Goal: Information Seeking & Learning: Check status

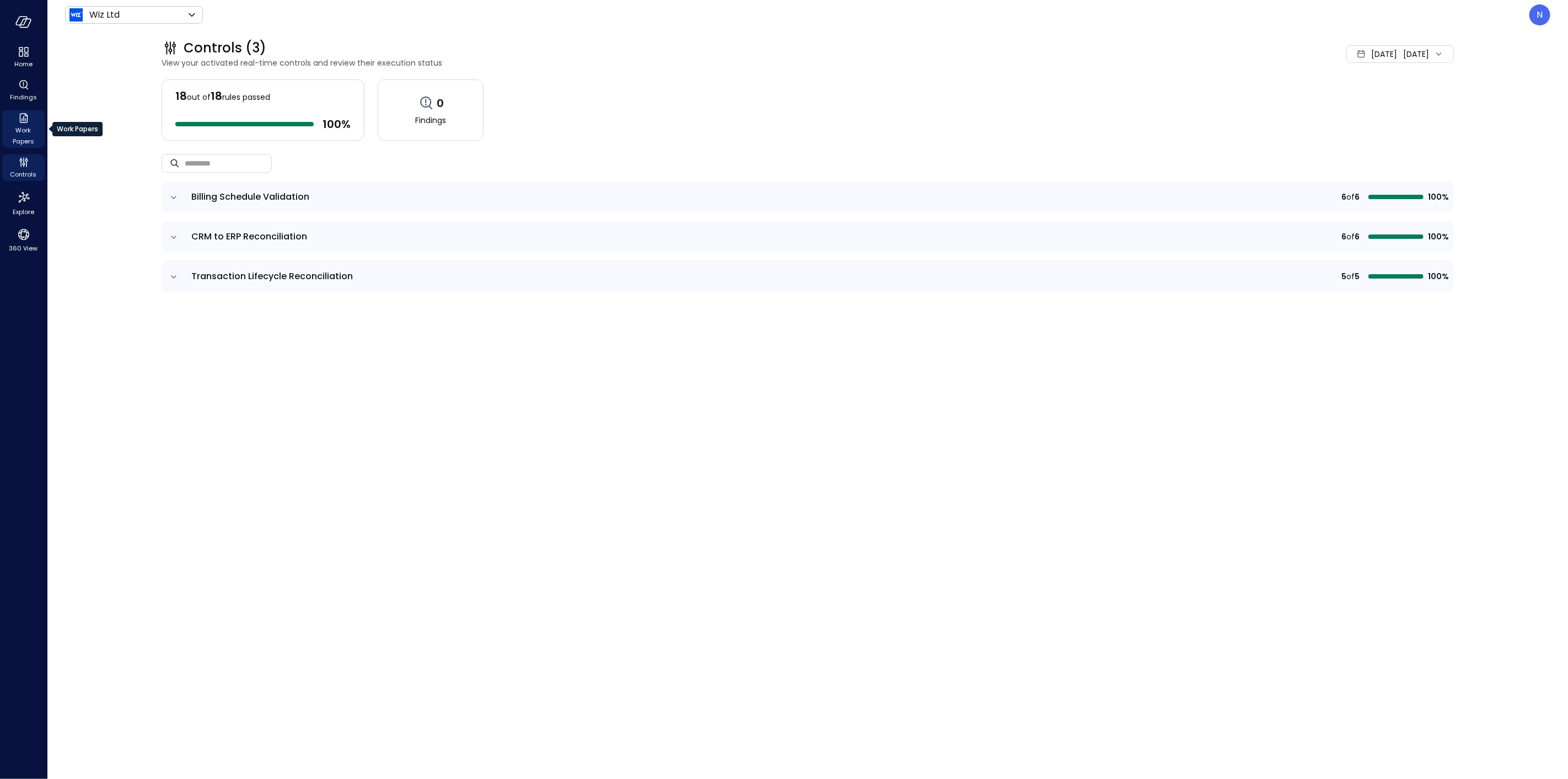
click at [30, 122] on div "Work Papers" at bounding box center [24, 129] width 42 height 37
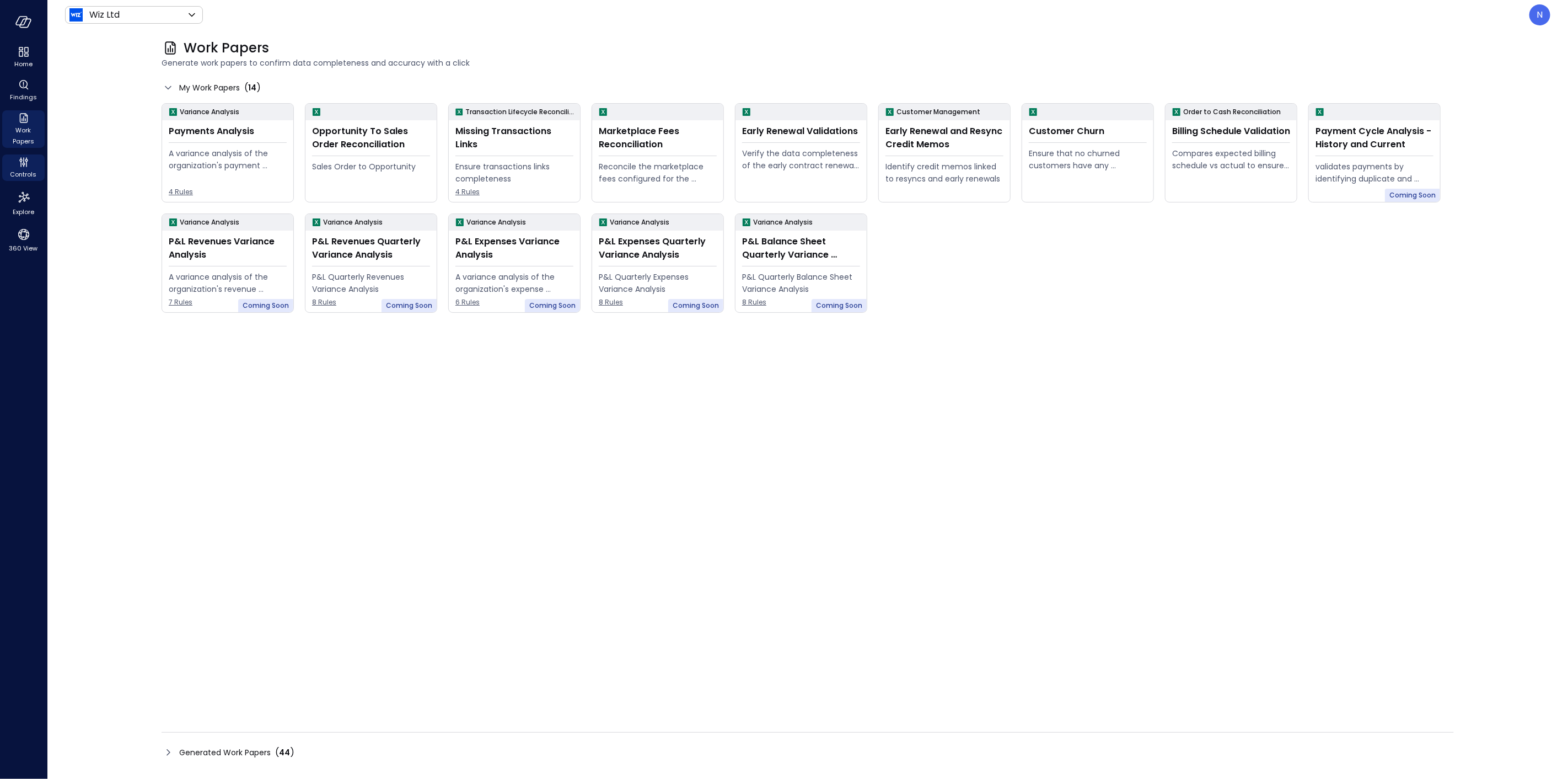
click at [33, 175] on span "Controls" at bounding box center [24, 174] width 26 height 11
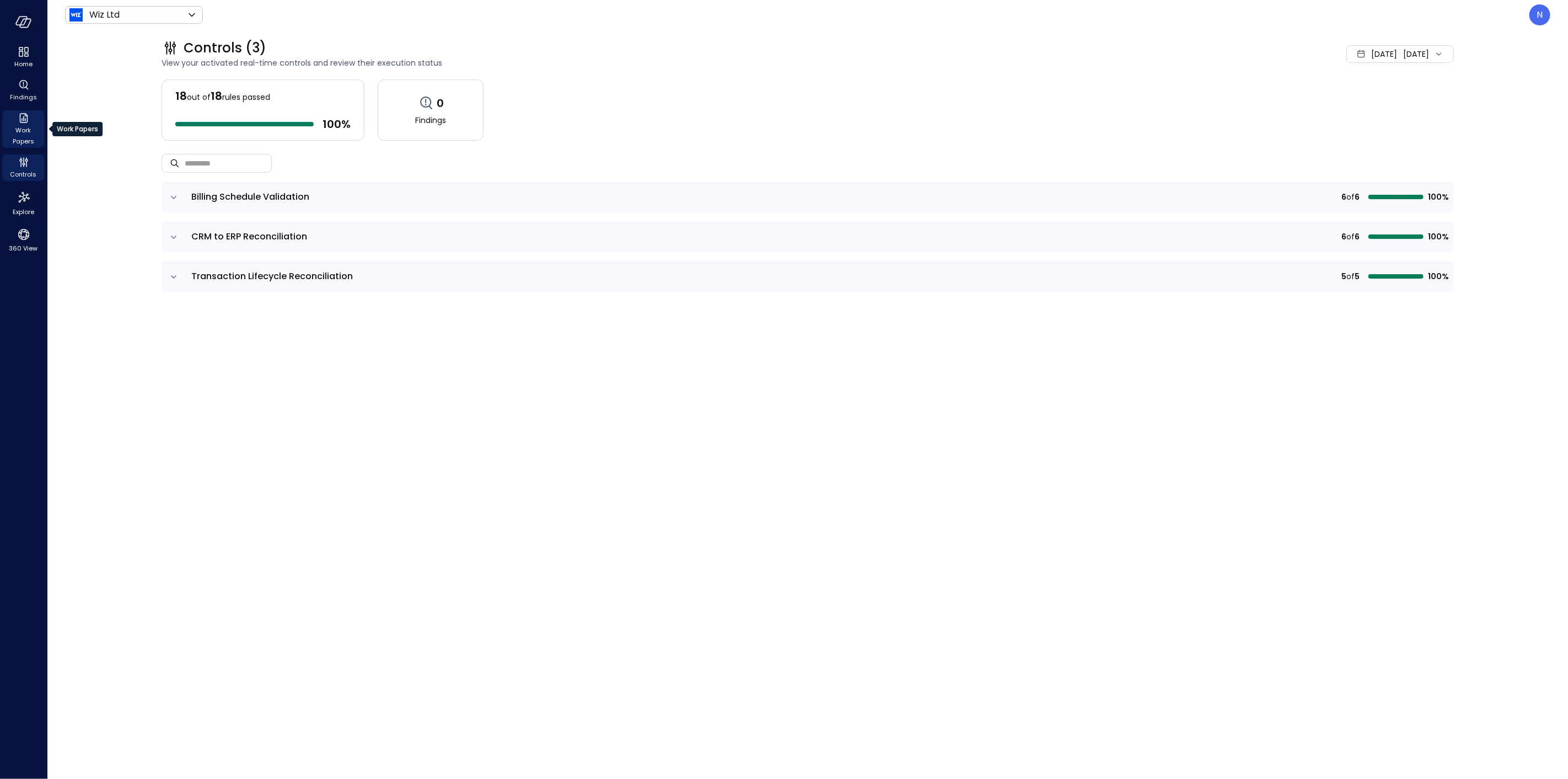
click at [20, 117] on icon "Work Papers" at bounding box center [24, 118] width 8 height 10
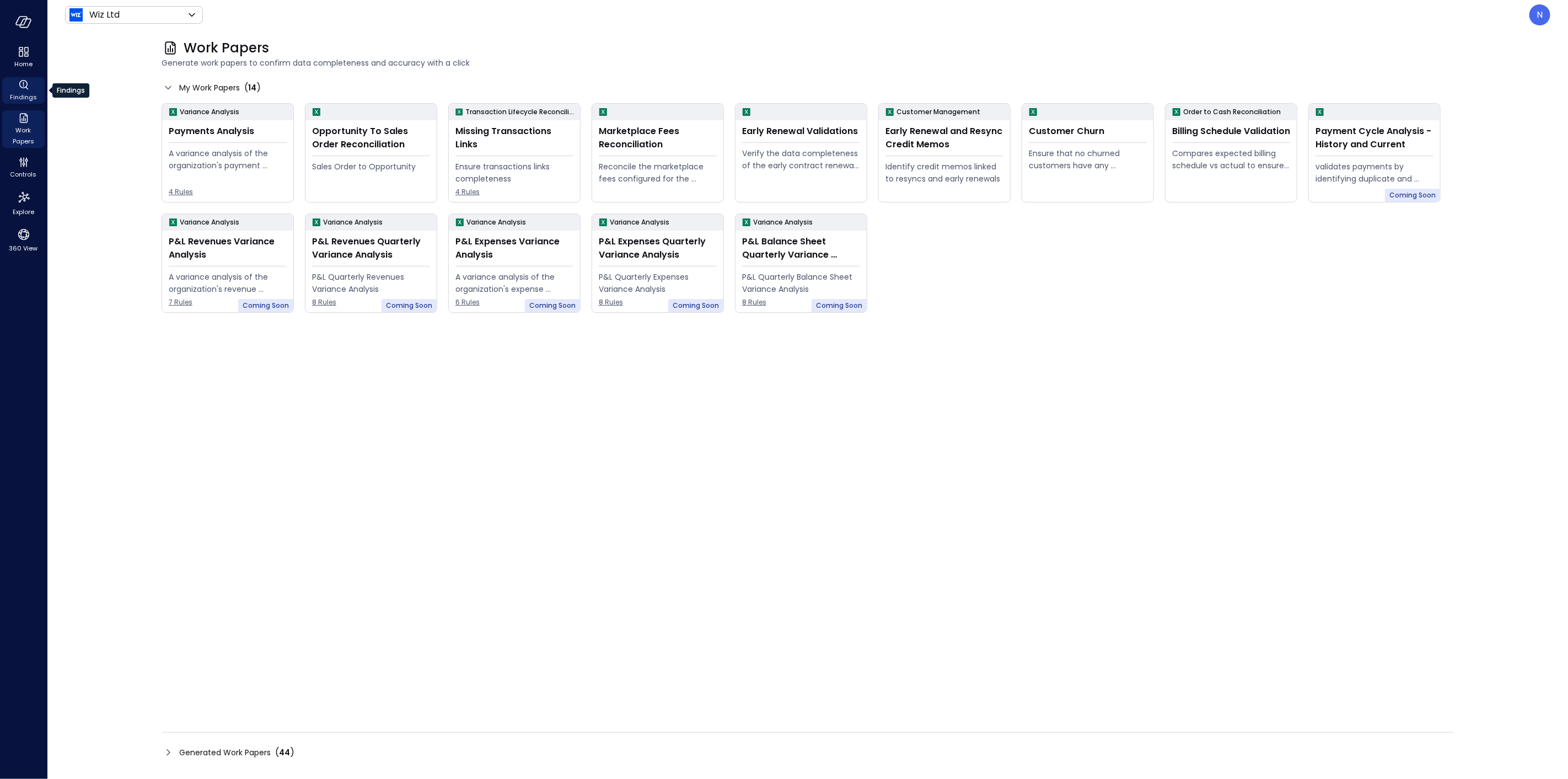
click at [32, 96] on span "Findings" at bounding box center [23, 97] width 27 height 11
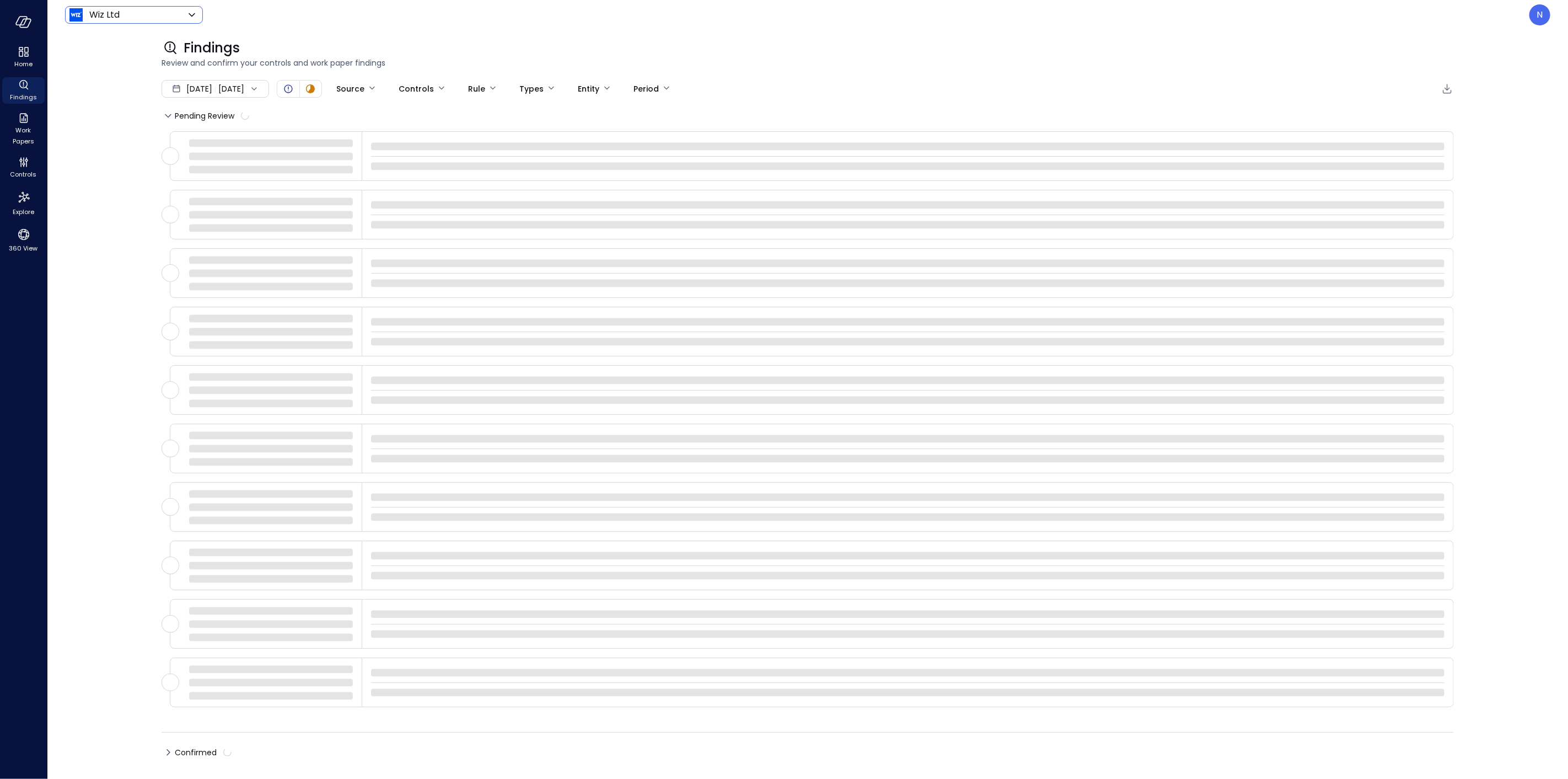
click at [124, 20] on body "Home Findings Work Papers Controls Explore 360 View Wiz Ltd ****** ​ N Findings…" at bounding box center [784, 390] width 1568 height 779
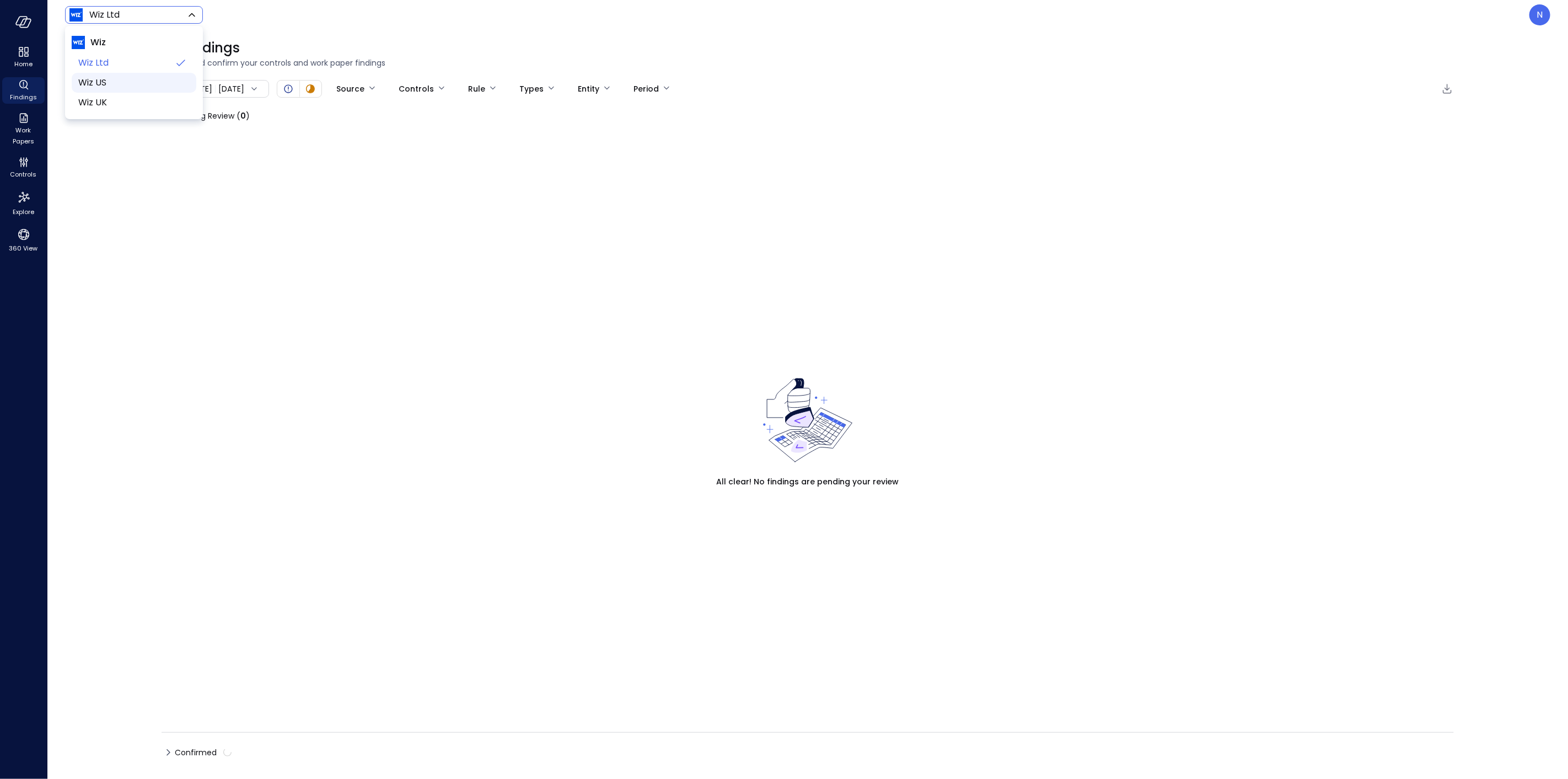
click at [105, 80] on span "Wiz US" at bounding box center [133, 82] width 109 height 13
type input "******"
click at [234, 89] on div "[DATE] [DATE]" at bounding box center [215, 89] width 108 height 18
click at [217, 168] on li "Custom" at bounding box center [222, 174] width 88 height 19
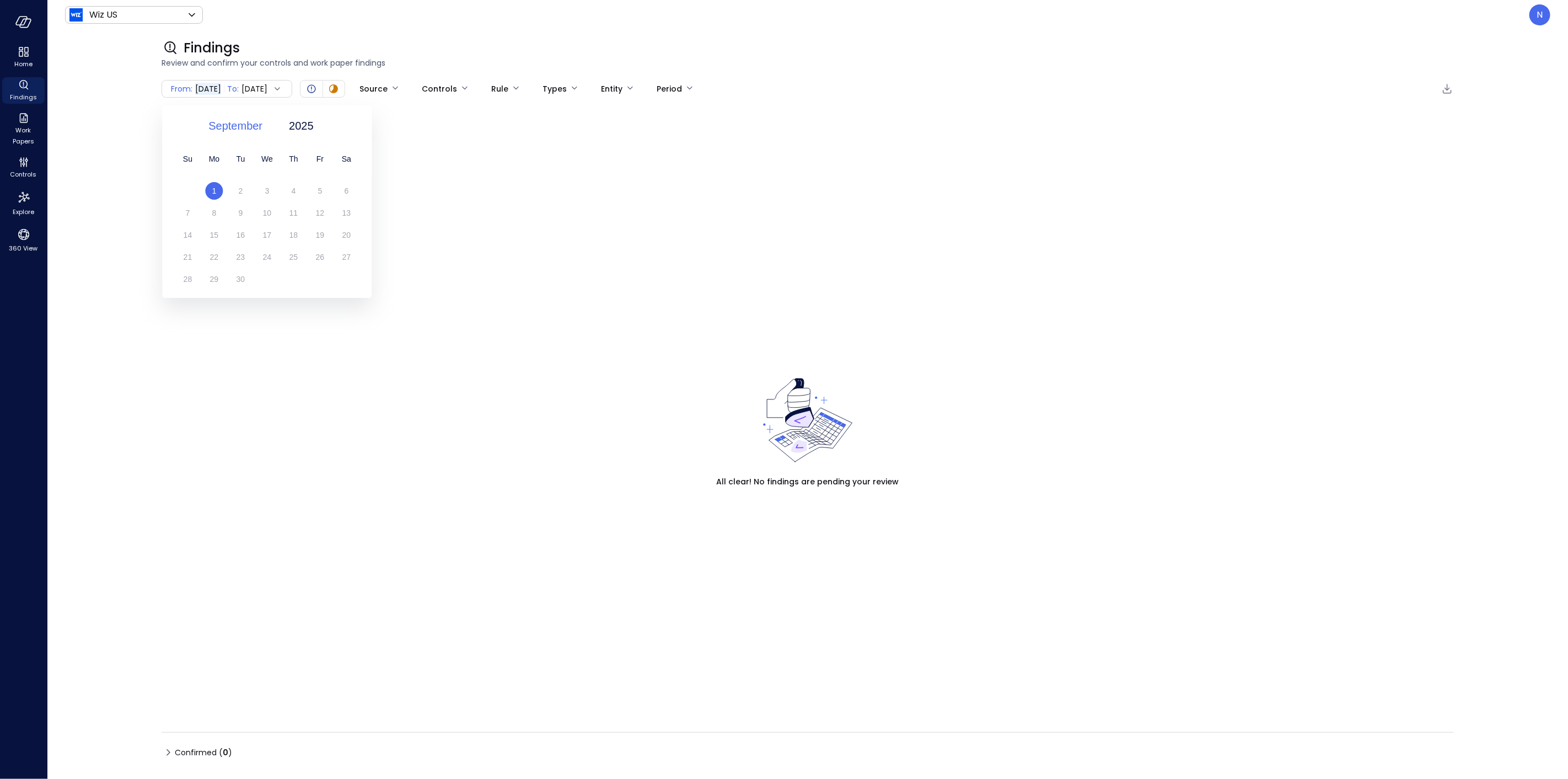
click at [239, 122] on span "September" at bounding box center [235, 125] width 54 height 16
click at [244, 211] on div "August" at bounding box center [241, 218] width 58 height 19
click at [314, 187] on div "1" at bounding box center [319, 191] width 26 height 18
click at [538, 209] on div "Pending Review ( 0 ) All clear! No findings are pending your review" at bounding box center [807, 413] width 1292 height 614
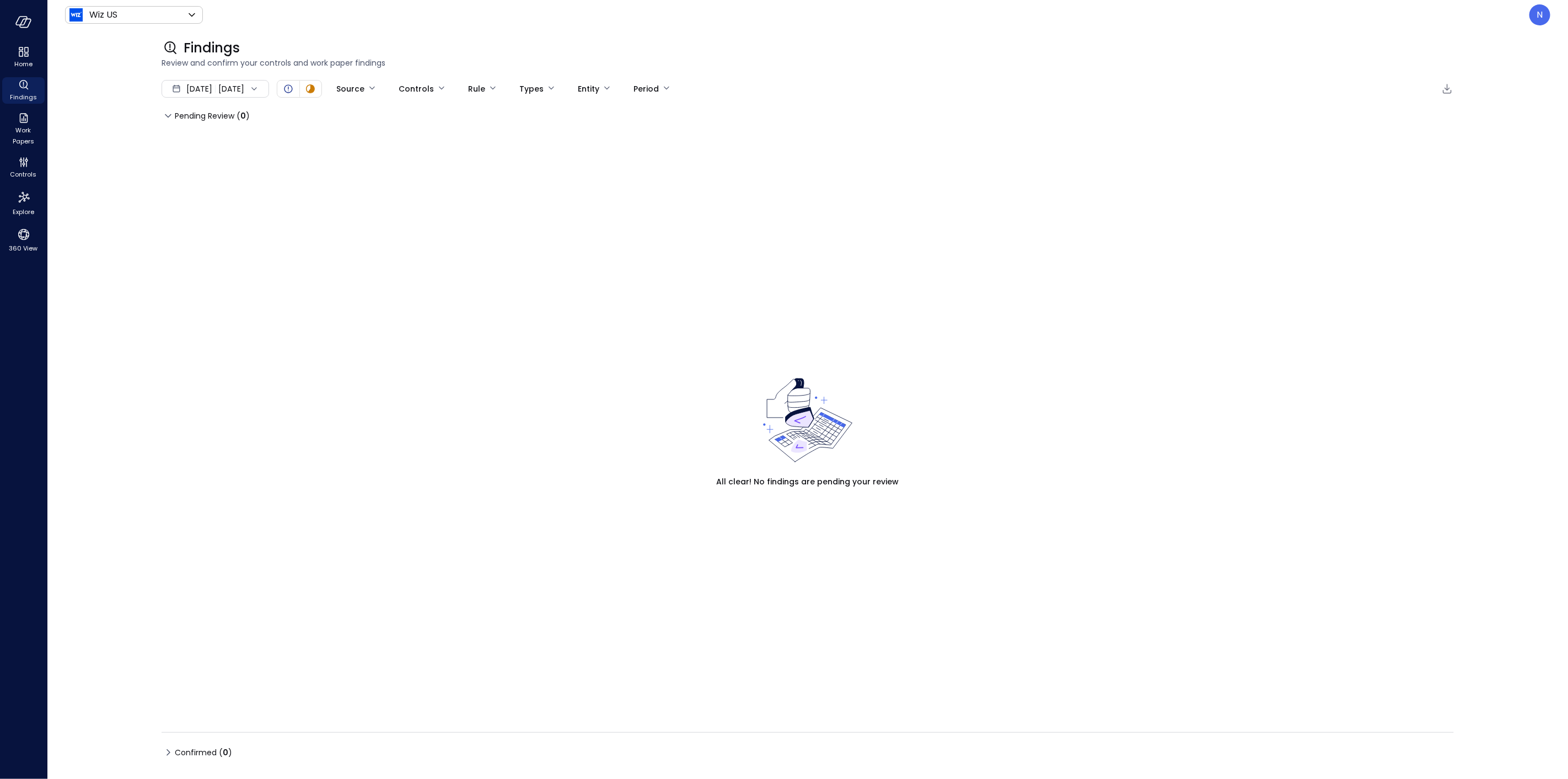
drag, startPoint x: 1042, startPoint y: 169, endPoint x: 762, endPoint y: 158, distance: 280.2
click at [1038, 169] on div "Pending Review ( 0 ) All clear! No findings are pending your review" at bounding box center [807, 413] width 1292 height 614
click at [480, 140] on div "Pending Review ( 0 ) All clear! No findings are pending your review" at bounding box center [807, 413] width 1292 height 614
click at [210, 121] on span "Pending Review ( 0 )" at bounding box center [213, 116] width 75 height 18
click at [222, 114] on span "Pending Review ( 0 )" at bounding box center [213, 116] width 75 height 18
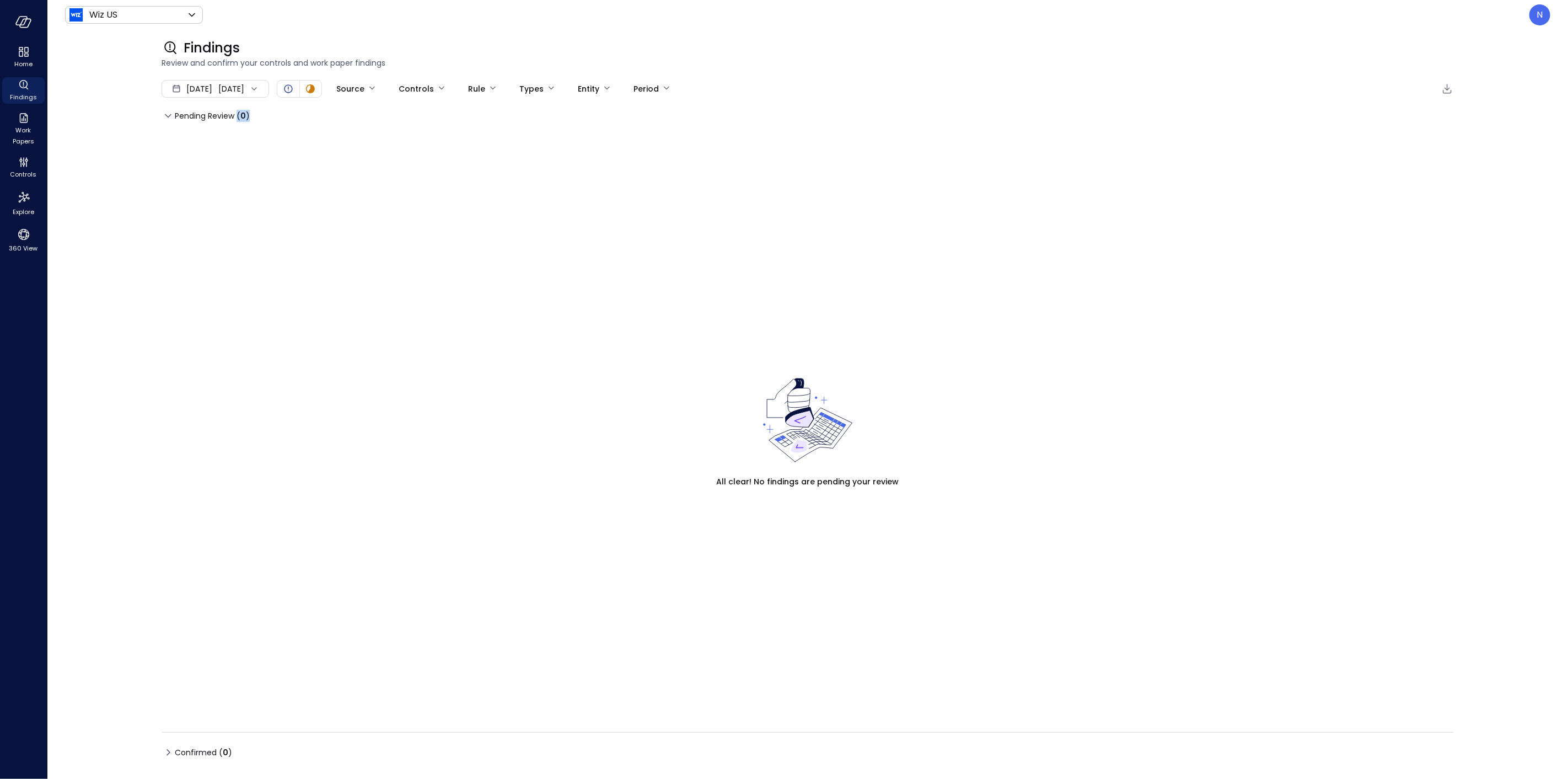
click at [289, 122] on div "Pending Review ( 0 )" at bounding box center [807, 116] width 1292 height 18
click at [272, 107] on div "Pending Review ( 0 )" at bounding box center [807, 116] width 1292 height 18
click at [260, 86] on icon at bounding box center [254, 89] width 11 height 11
click at [339, 172] on div "Pending Review ( 0 ) All clear! No findings are pending your review" at bounding box center [807, 413] width 1292 height 614
click at [295, 86] on icon "Open" at bounding box center [288, 89] width 13 height 13
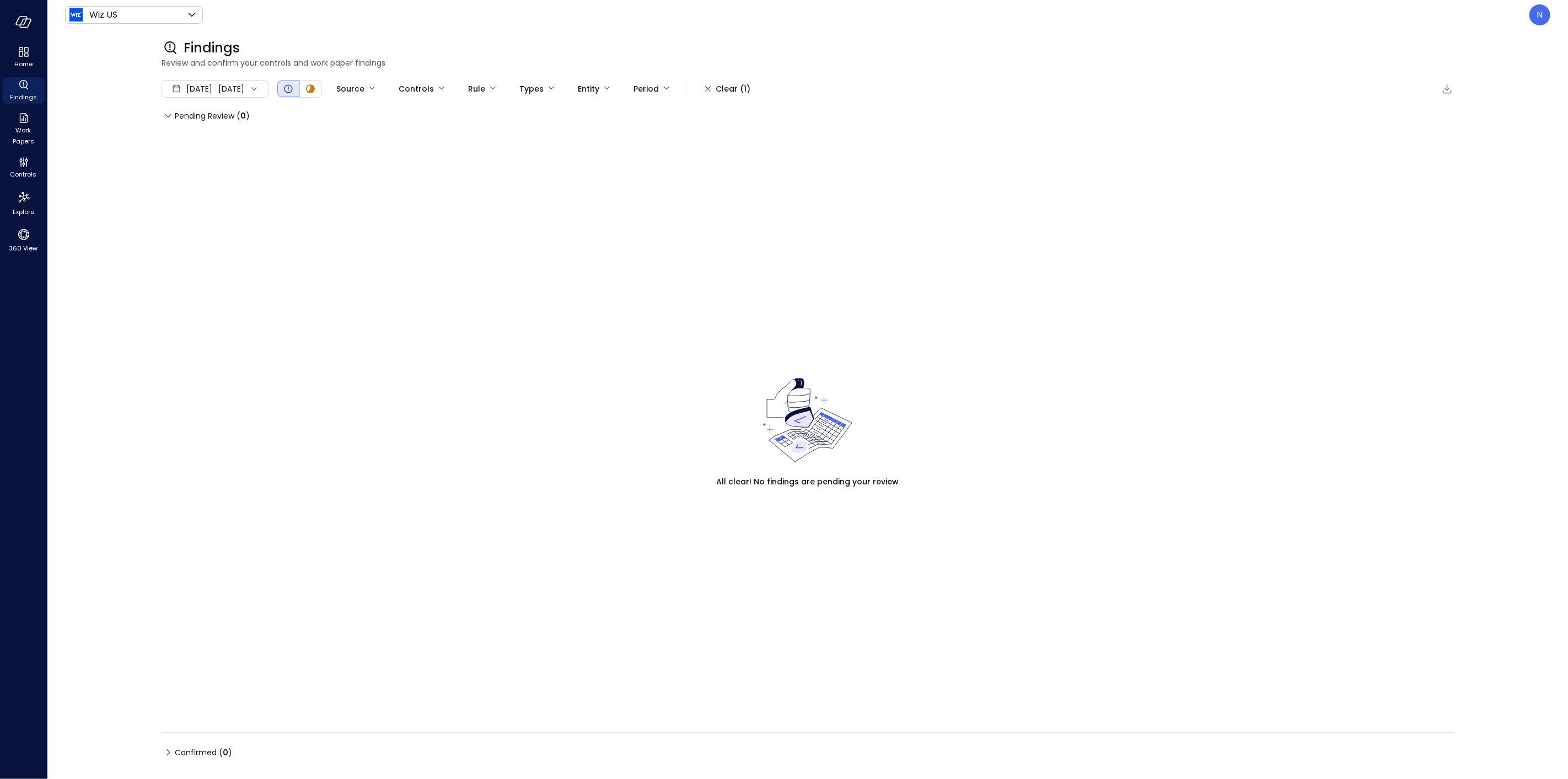
click at [222, 121] on span "Pending Review ( 0 )" at bounding box center [213, 116] width 75 height 18
click at [349, 114] on div "Pending Review ( 0 )" at bounding box center [807, 116] width 1292 height 18
click at [461, 83] on body "Home Findings Work Papers Controls Explore 360 View Wiz US ****** ​ N Findings …" at bounding box center [784, 390] width 1568 height 779
click at [381, 85] on div at bounding box center [784, 390] width 1568 height 779
click at [381, 85] on body "Home Findings Work Papers Controls Explore 360 View Wiz US ****** ​ N Findings …" at bounding box center [784, 390] width 1568 height 779
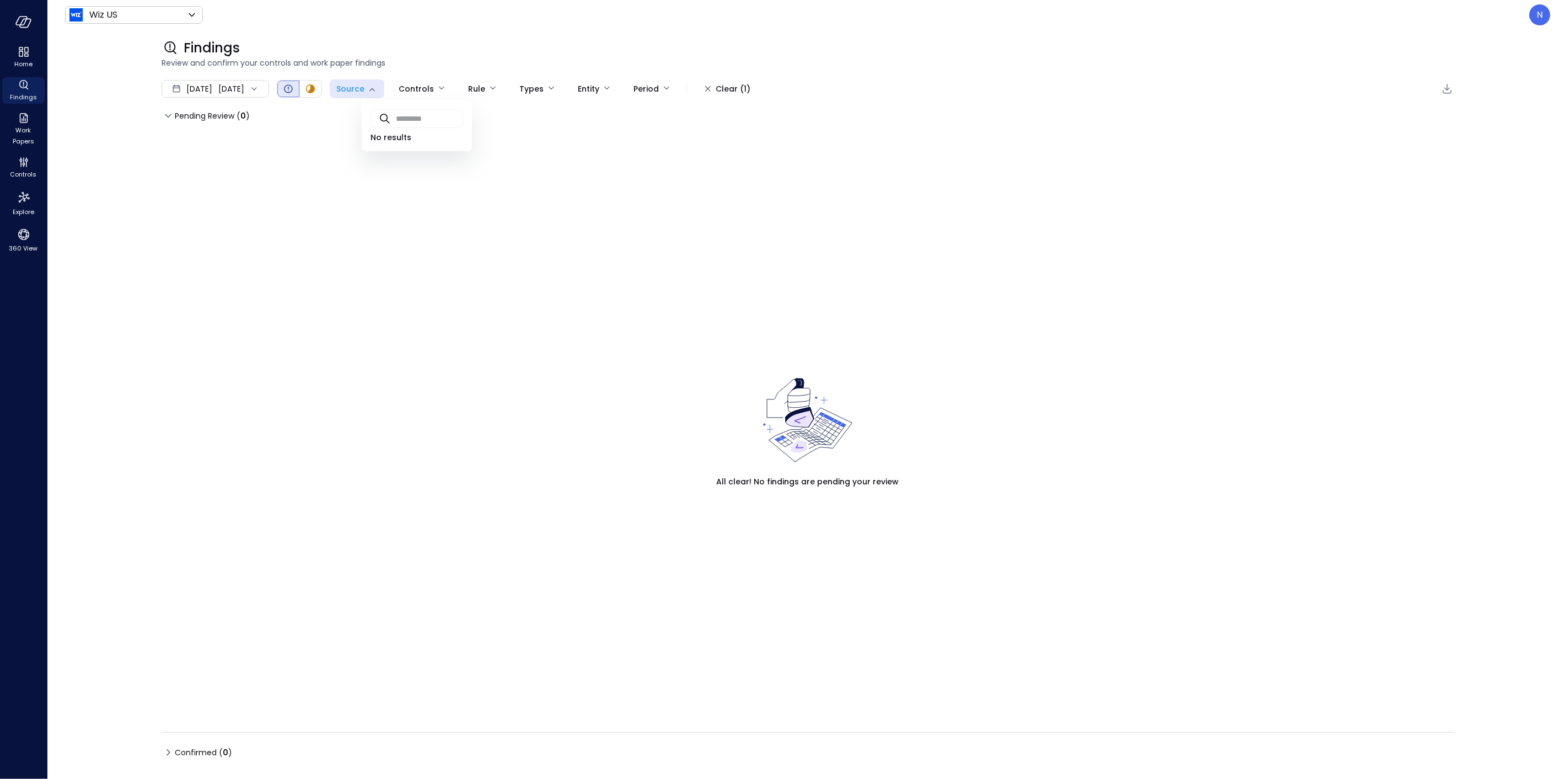
click at [261, 168] on div at bounding box center [784, 390] width 1568 height 779
click at [20, 165] on icon "Controls" at bounding box center [24, 162] width 13 height 13
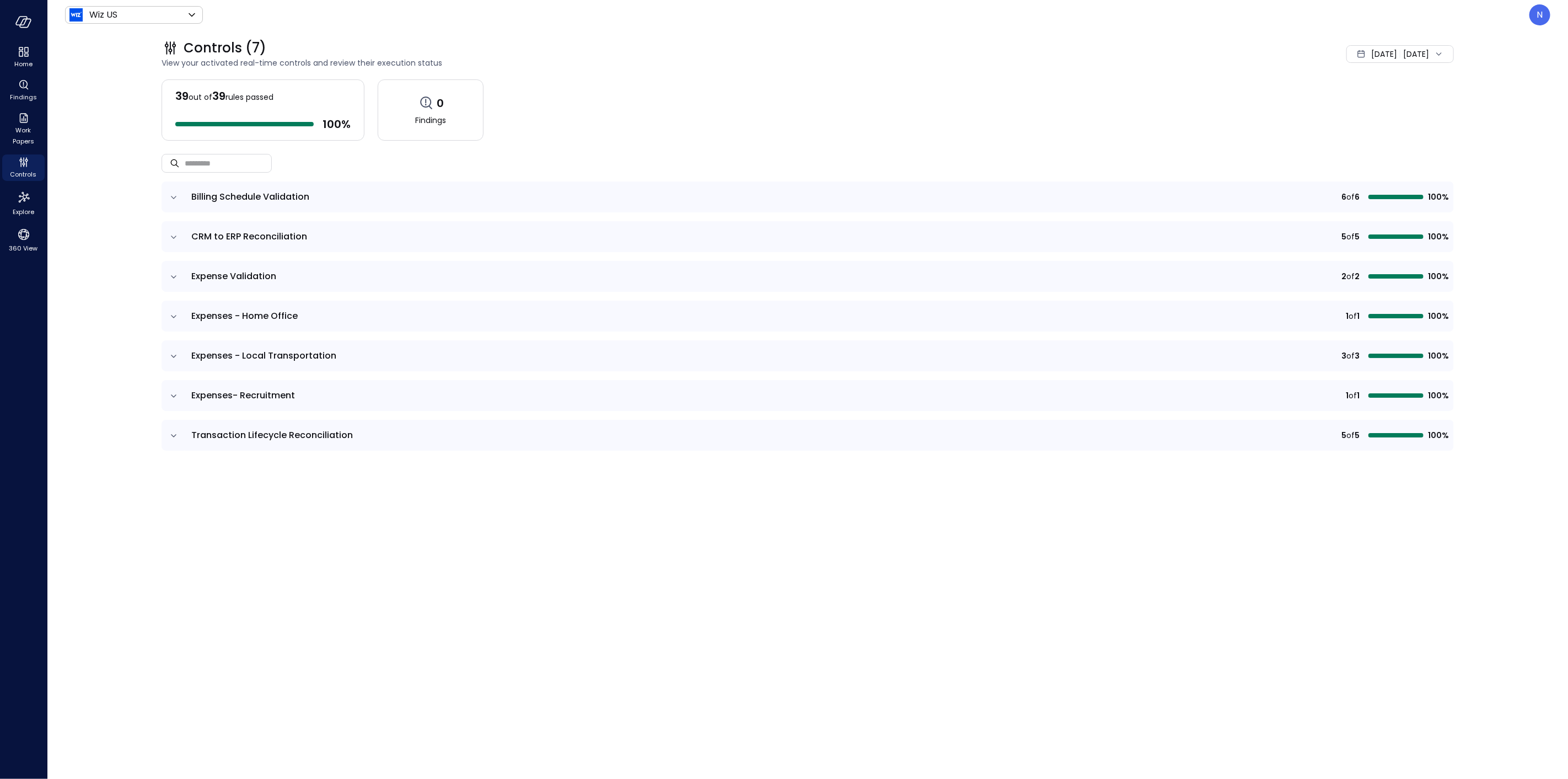
click at [318, 320] on span "Expenses - Home Office" at bounding box center [562, 316] width 741 height 13
click at [344, 317] on span "Expenses - Home Office" at bounding box center [562, 316] width 741 height 13
click at [178, 311] on icon "expand row" at bounding box center [173, 317] width 11 height 11
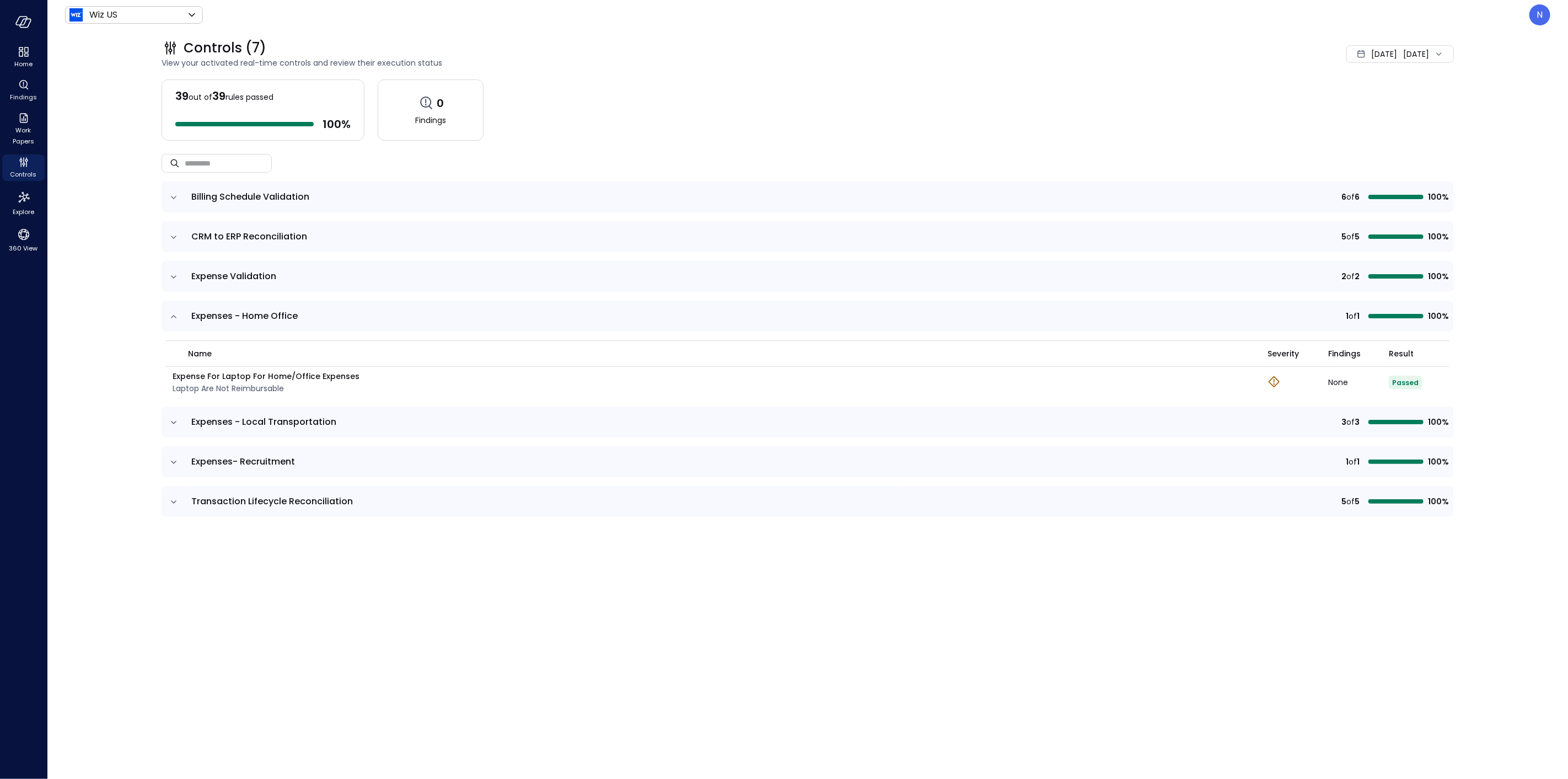
click at [175, 424] on icon "expand row" at bounding box center [173, 423] width 11 height 11
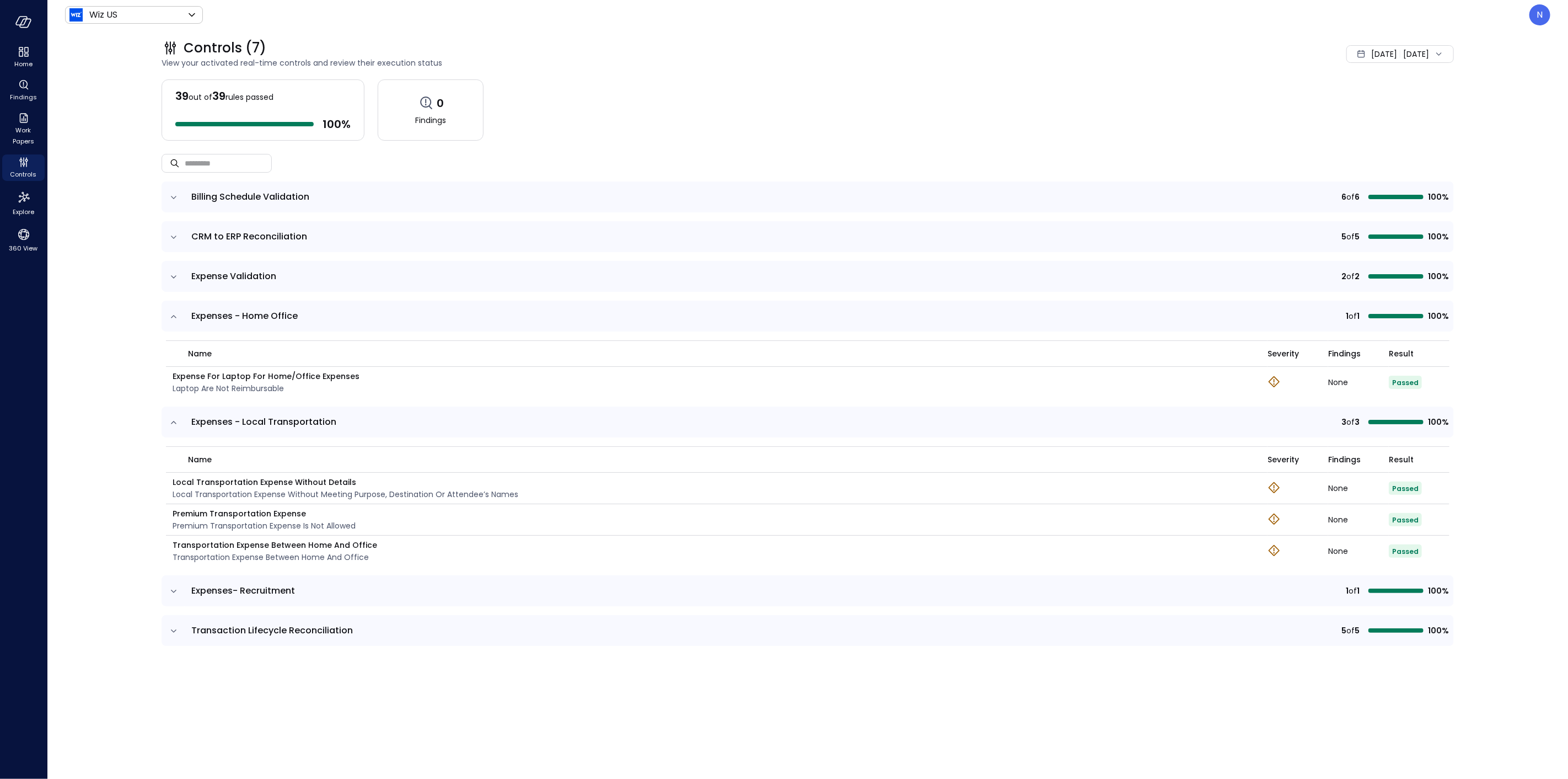
click at [175, 424] on icon "expand row" at bounding box center [173, 423] width 11 height 11
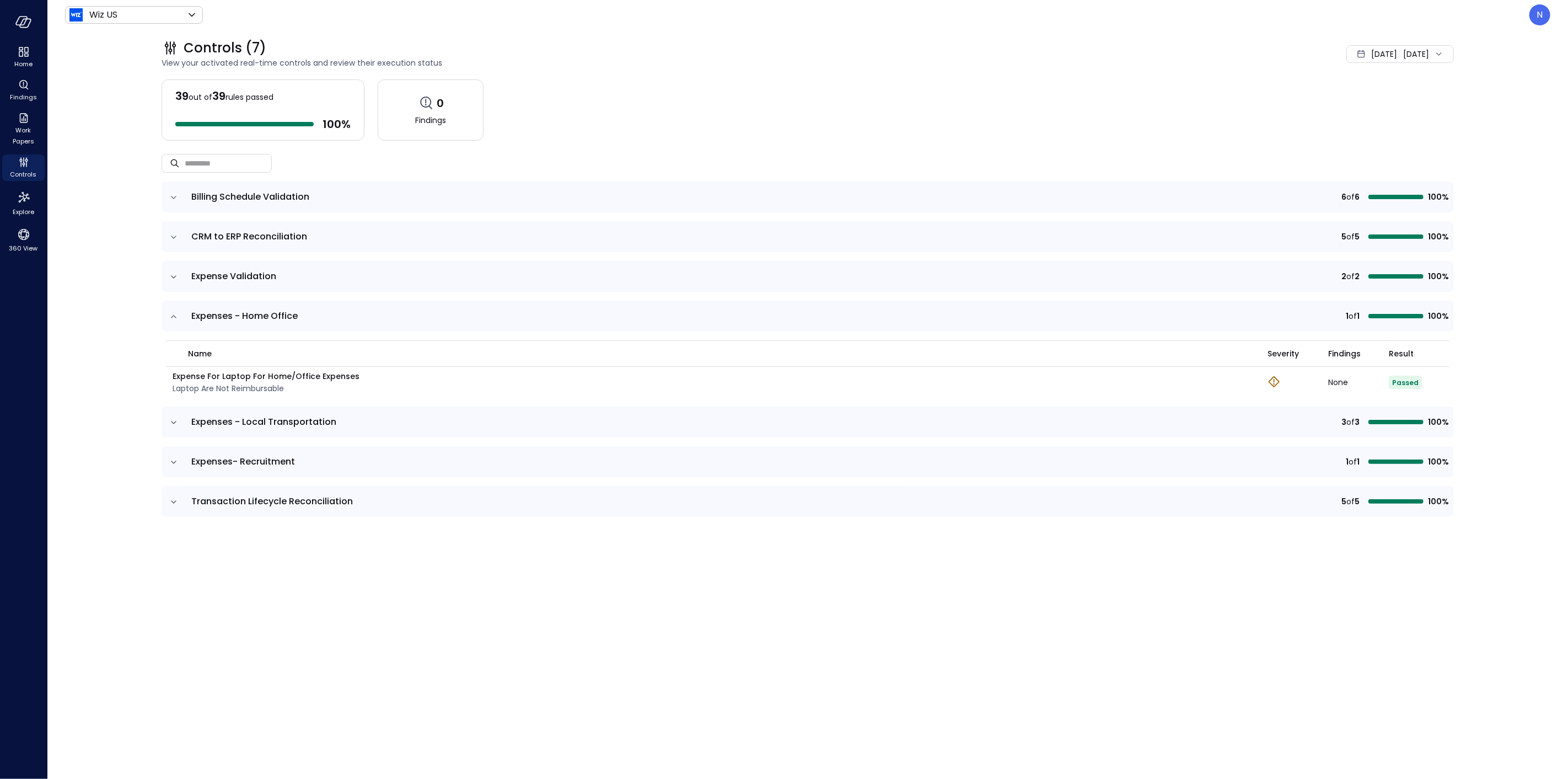
click at [1431, 55] on div at bounding box center [1436, 55] width 15 height 11
click at [1373, 141] on icon at bounding box center [1377, 139] width 11 height 11
click at [1374, 90] on span "September" at bounding box center [1368, 91] width 54 height 16
click at [1367, 202] on div "June" at bounding box center [1373, 207] width 58 height 19
click at [1163, 53] on div "From: [DATE] To: [DATE]" at bounding box center [1289, 54] width 327 height 18
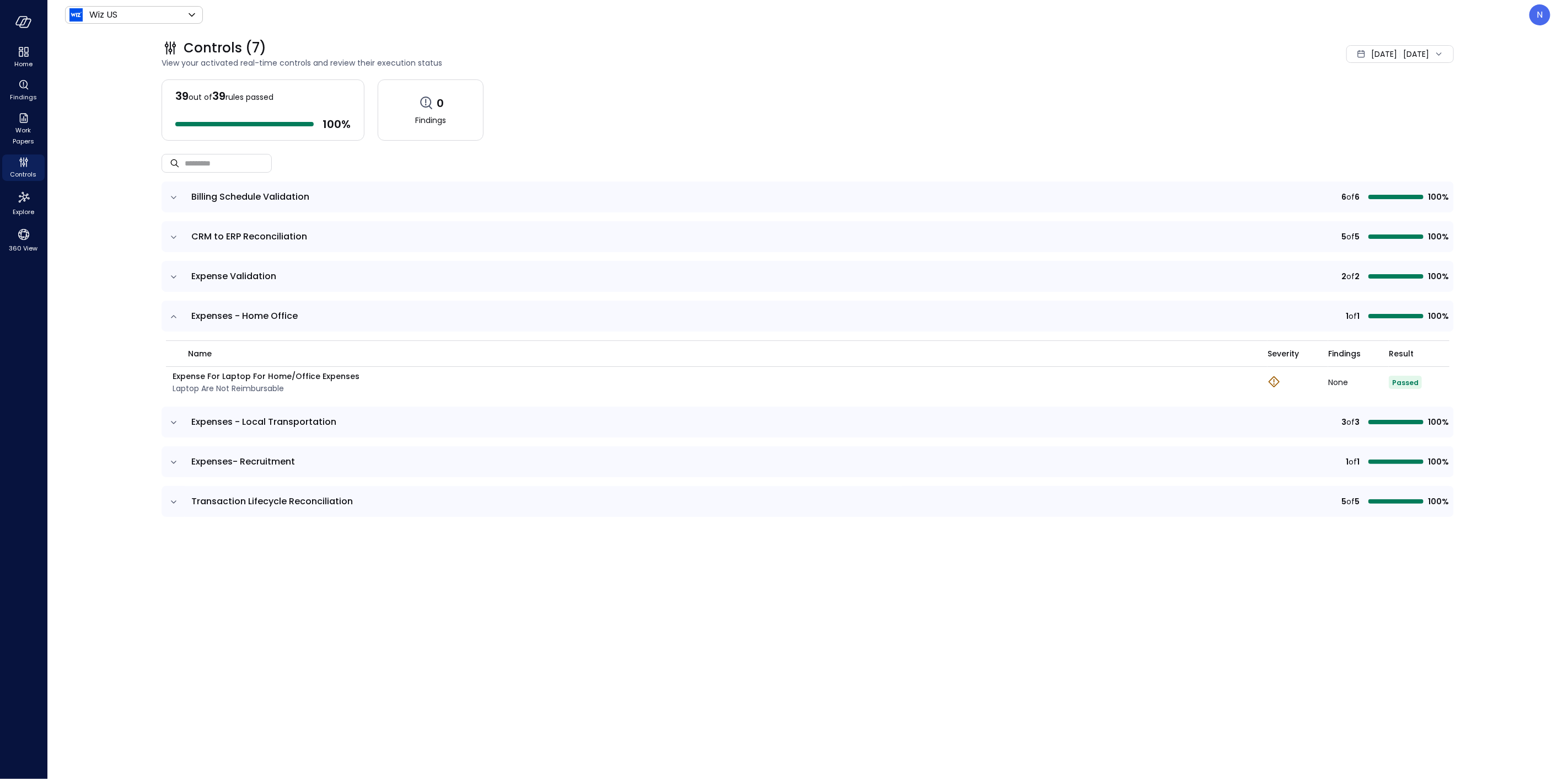
click at [1371, 43] on div "[DATE]" at bounding box center [1384, 54] width 26 height 22
click at [1368, 136] on li "Custom" at bounding box center [1376, 139] width 88 height 19
click at [1368, 94] on span "September" at bounding box center [1368, 91] width 54 height 16
click at [1368, 205] on div "June" at bounding box center [1373, 207] width 58 height 19
click at [1315, 157] on div "1" at bounding box center [1320, 156] width 26 height 18
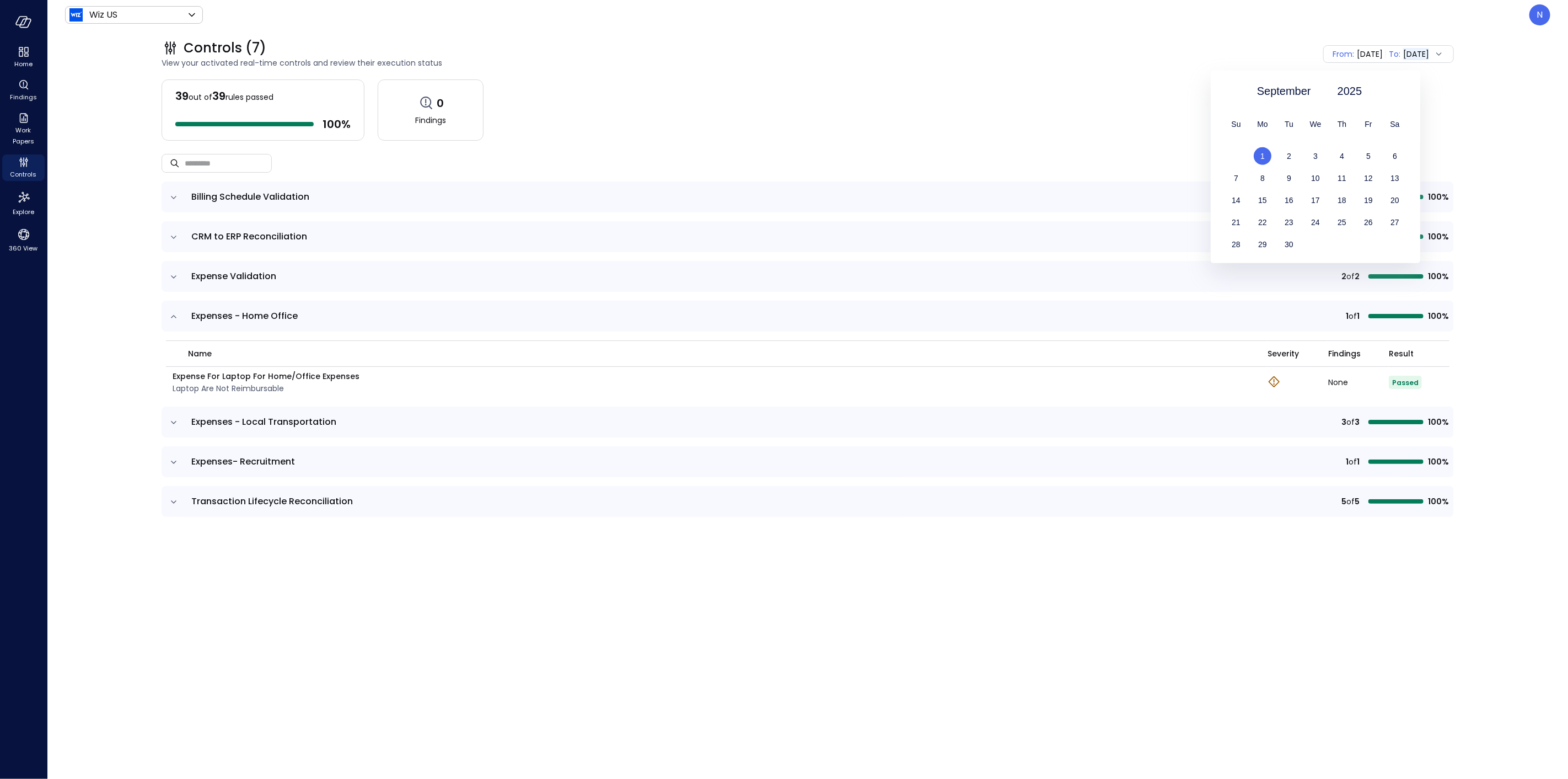
click at [1268, 152] on div "1" at bounding box center [1263, 156] width 26 height 18
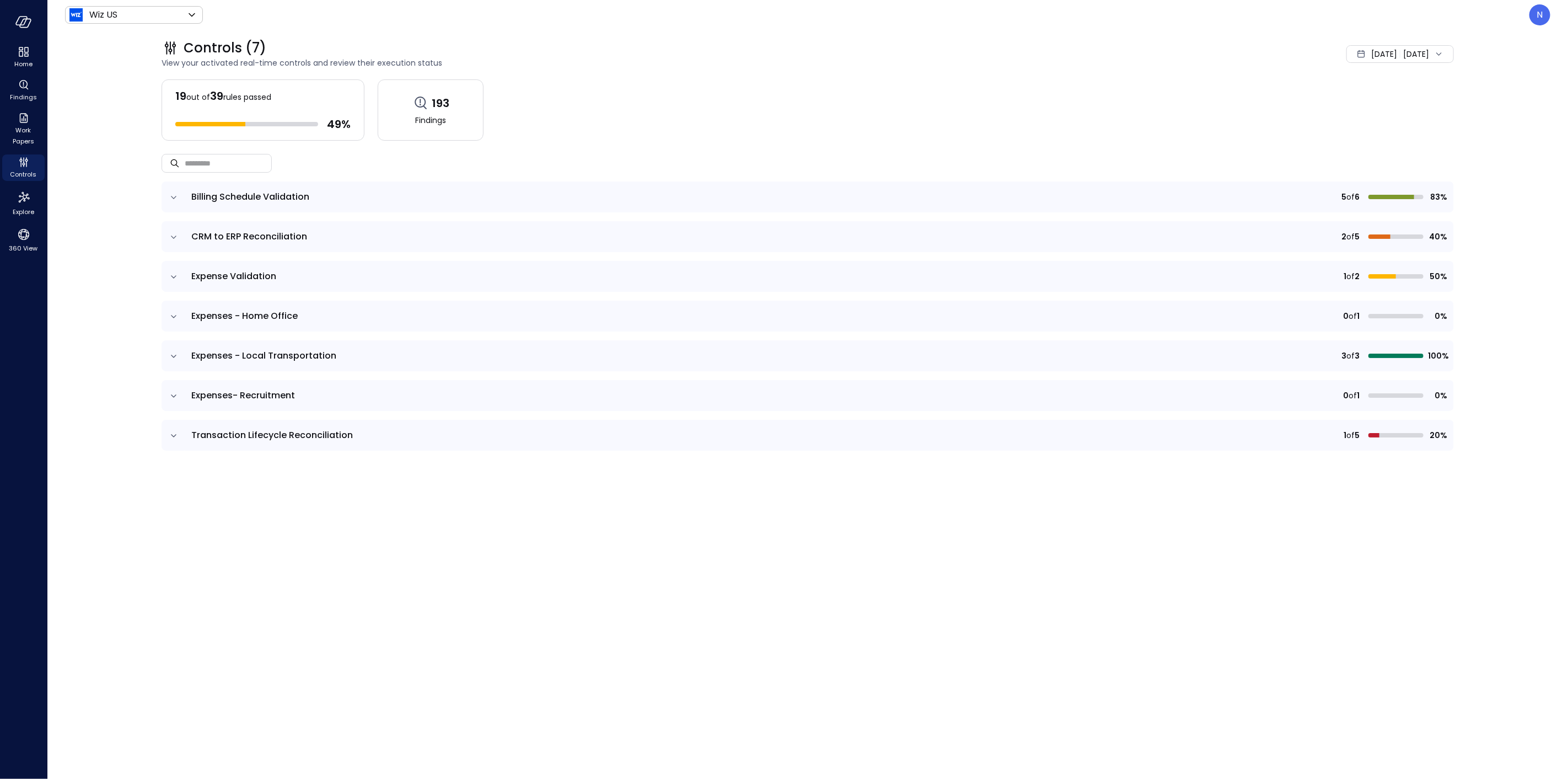
click at [521, 308] on td "Expenses - Home Office" at bounding box center [562, 316] width 755 height 31
click at [511, 316] on span "Expenses - Home Office" at bounding box center [562, 316] width 741 height 13
click at [222, 313] on span "Expenses - Home Office" at bounding box center [244, 316] width 107 height 13
click at [183, 320] on td at bounding box center [173, 316] width 23 height 31
click at [168, 316] on icon "expand row" at bounding box center [173, 317] width 11 height 11
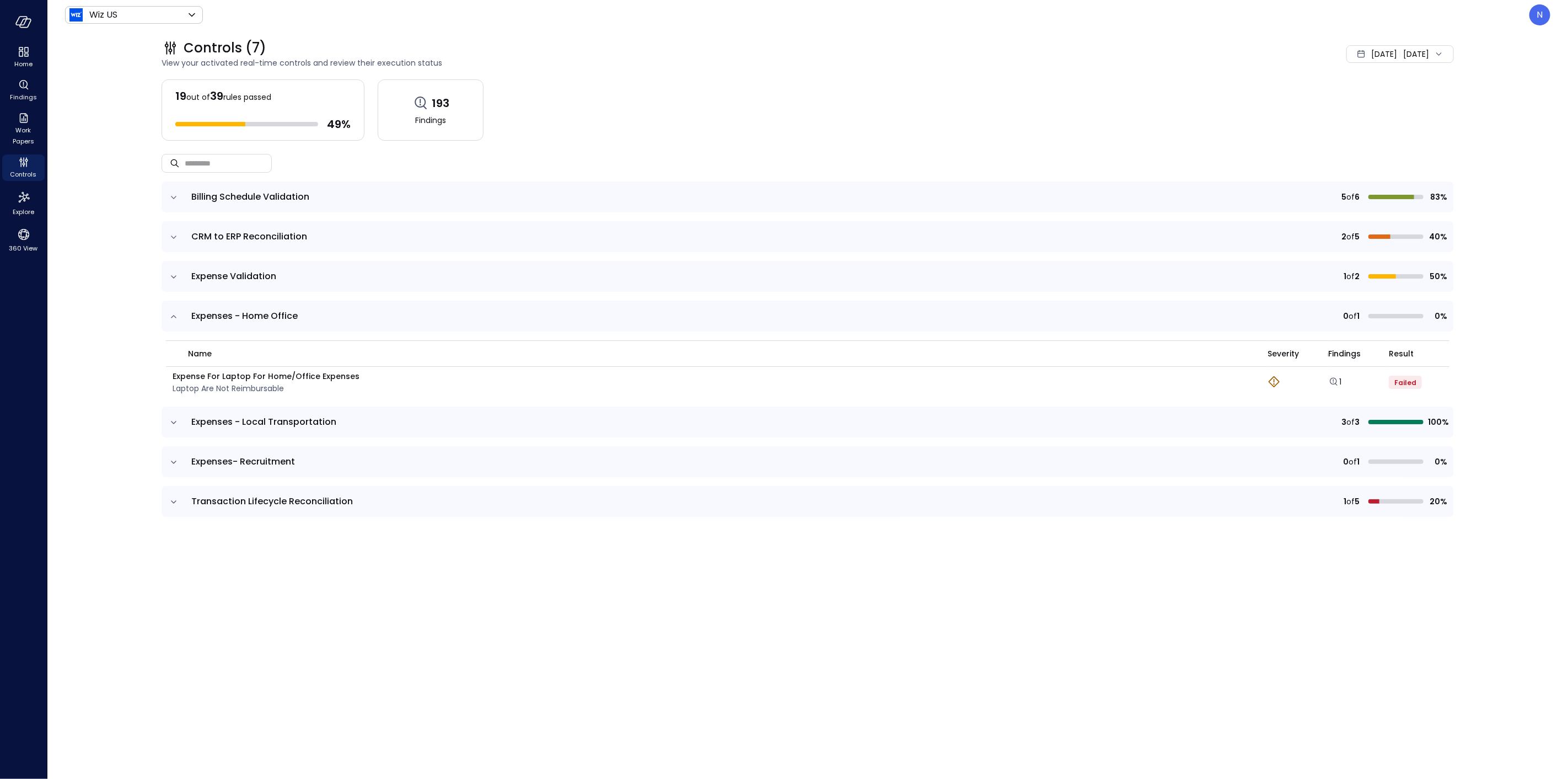
click at [169, 315] on icon "expand row" at bounding box center [173, 317] width 11 height 11
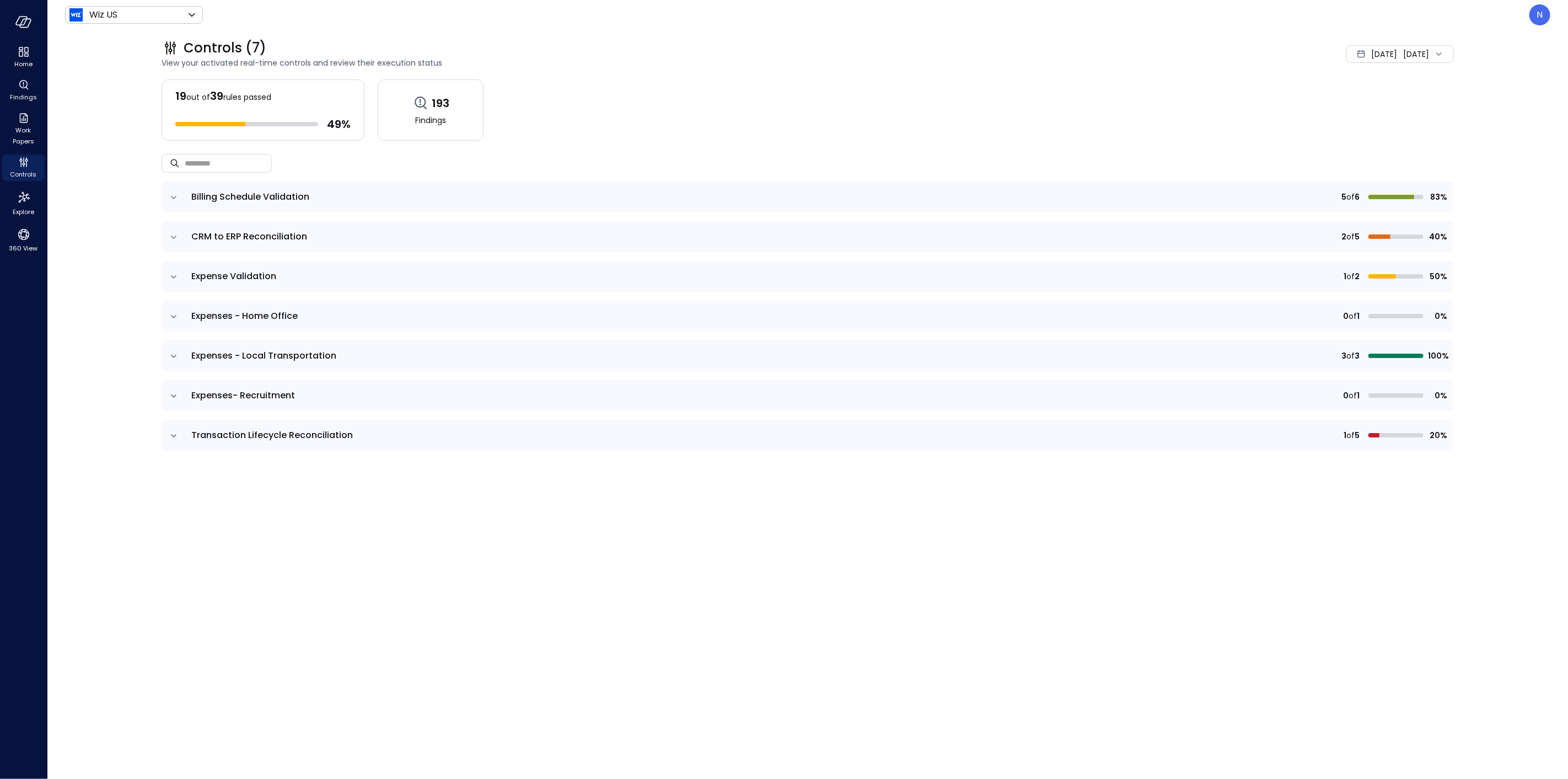
click at [779, 60] on span "View your activated real-time controls and review their execution status" at bounding box center [643, 63] width 965 height 12
drag, startPoint x: 1221, startPoint y: 500, endPoint x: 1198, endPoint y: 455, distance: 50.5
click at [1220, 499] on div "19 out of 39 rules passed 49 % 193 Findings ​ ​ Billing Schedule Validation 5 o…" at bounding box center [807, 420] width 1292 height 681
click at [350, 306] on td "Expenses - Home Office" at bounding box center [562, 316] width 755 height 31
click at [339, 311] on span "Expenses - Home Office" at bounding box center [562, 316] width 741 height 13
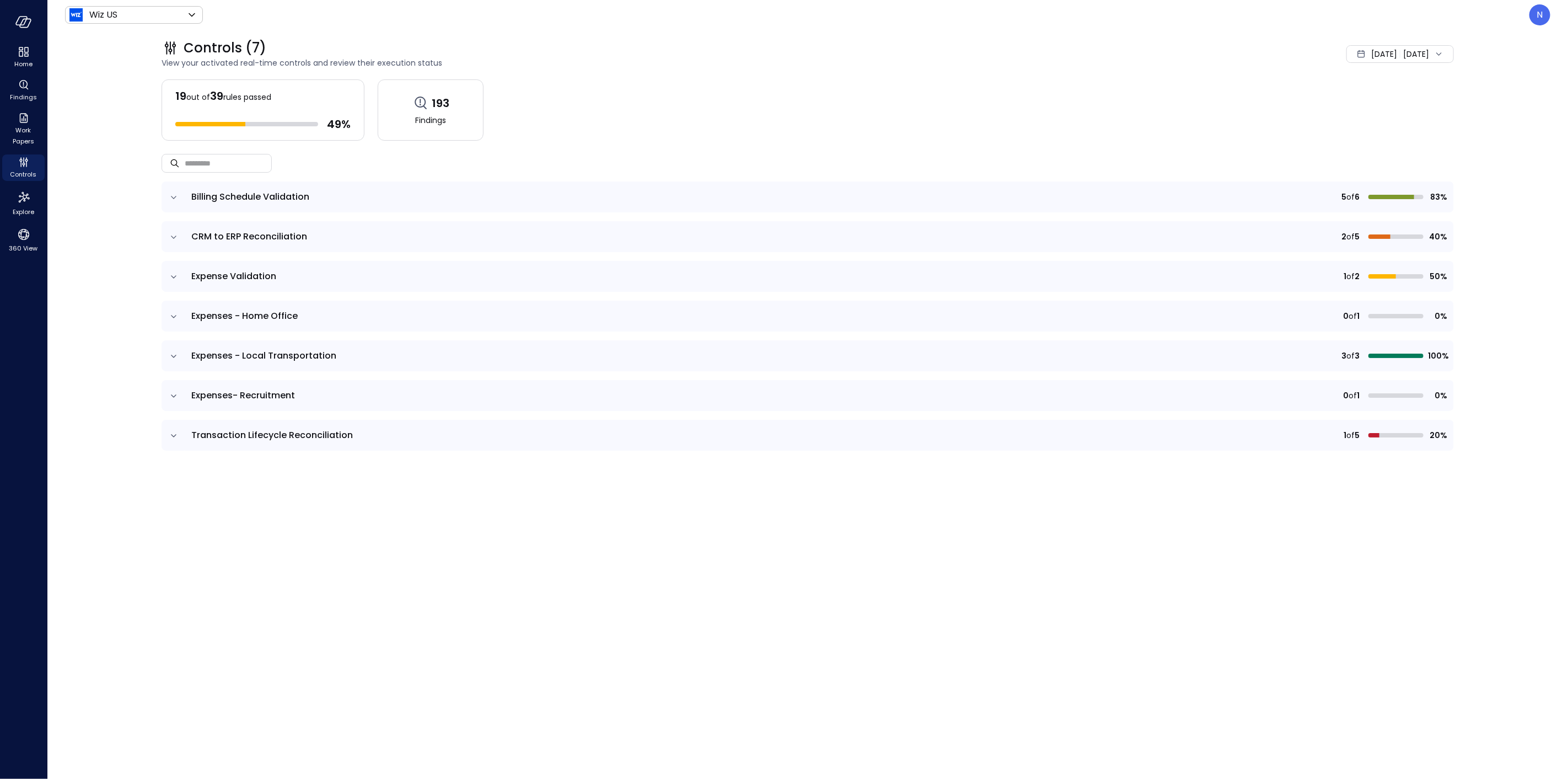
click at [178, 350] on icon "expand row" at bounding box center [173, 356] width 11 height 11
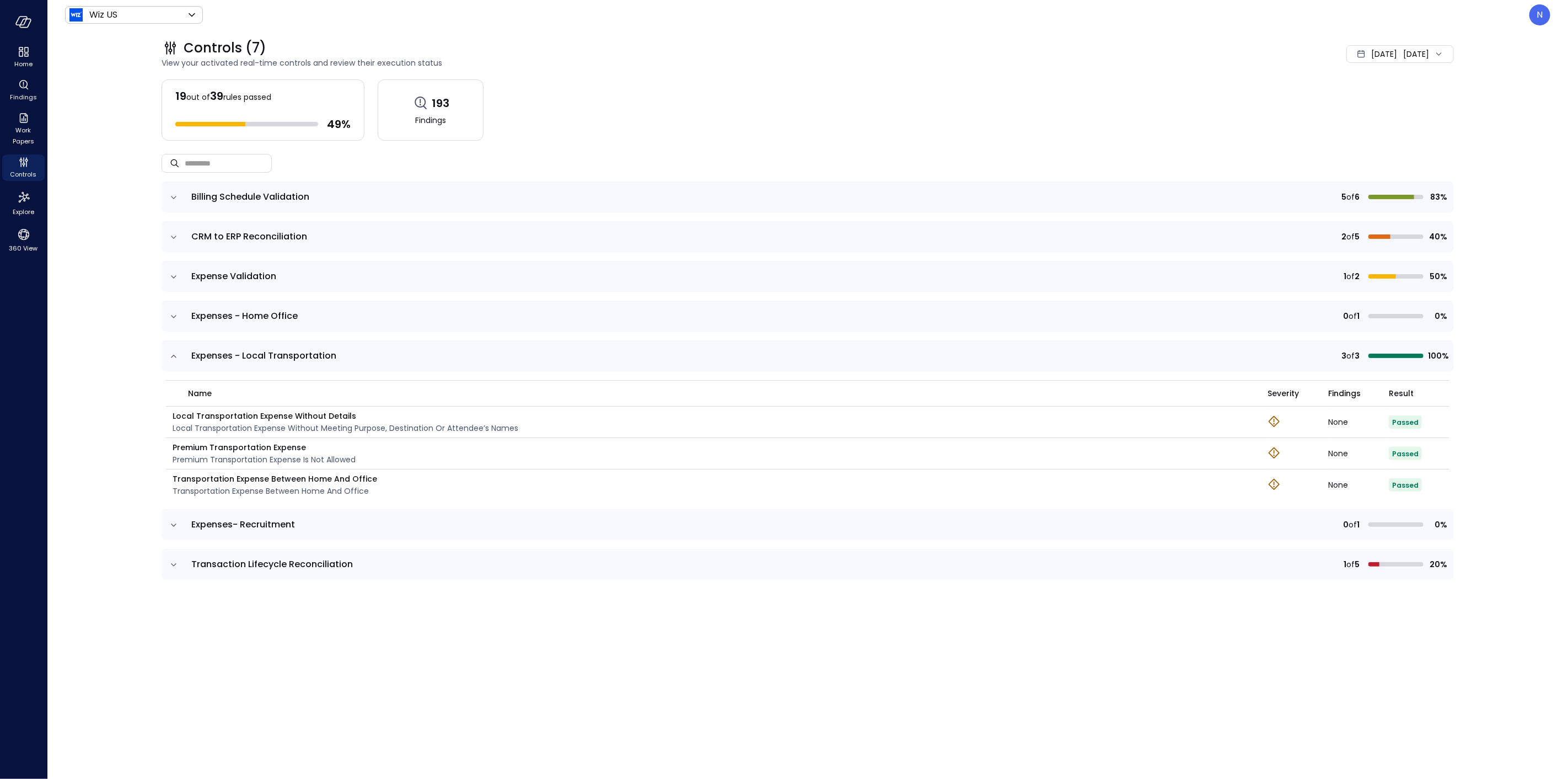
click at [178, 350] on icon "expand row" at bounding box center [173, 356] width 11 height 11
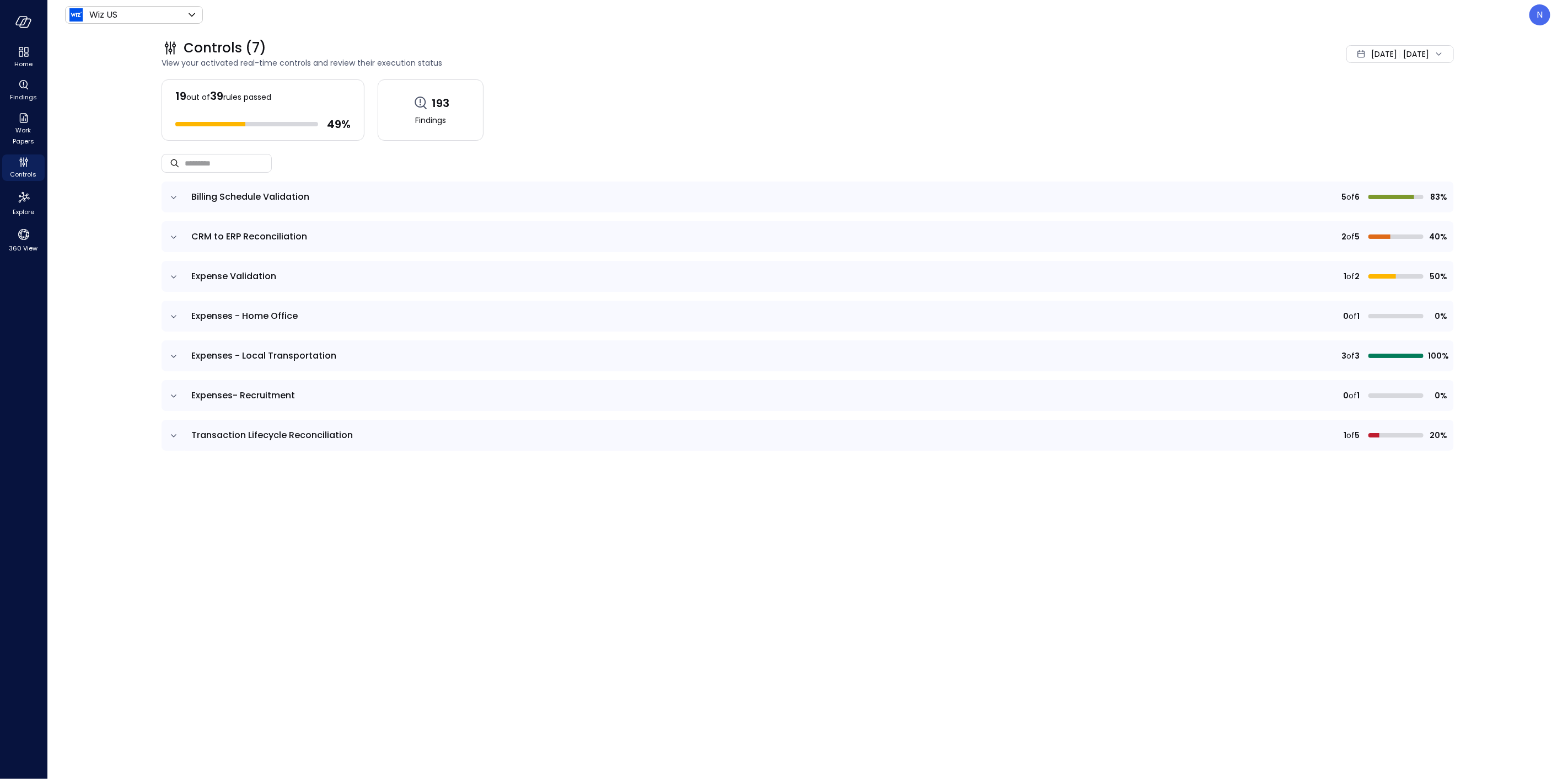
click at [177, 434] on icon "expand row" at bounding box center [173, 436] width 11 height 11
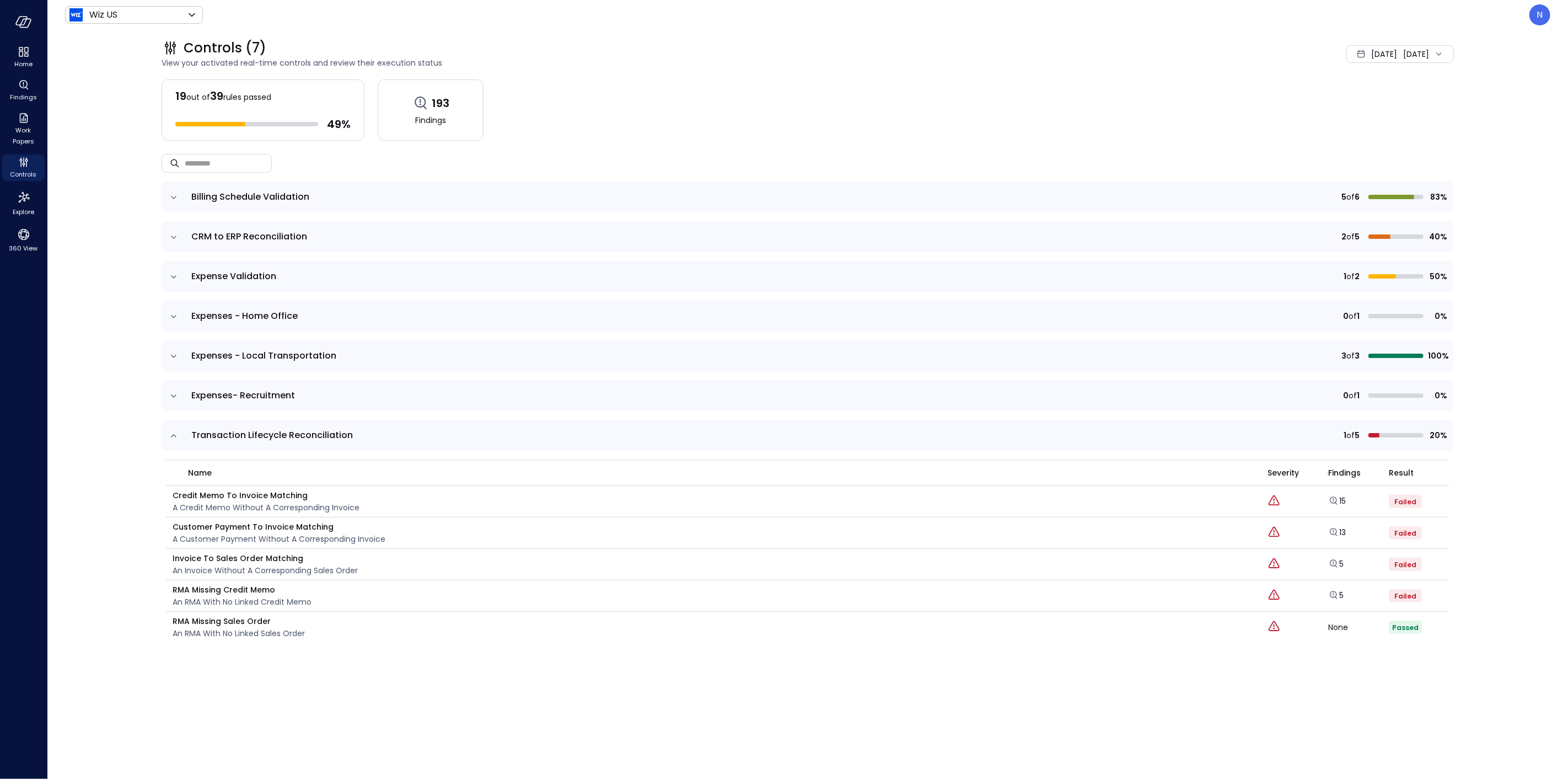
click at [181, 427] on td at bounding box center [173, 435] width 23 height 31
click at [173, 434] on icon "expand row" at bounding box center [173, 436] width 11 height 11
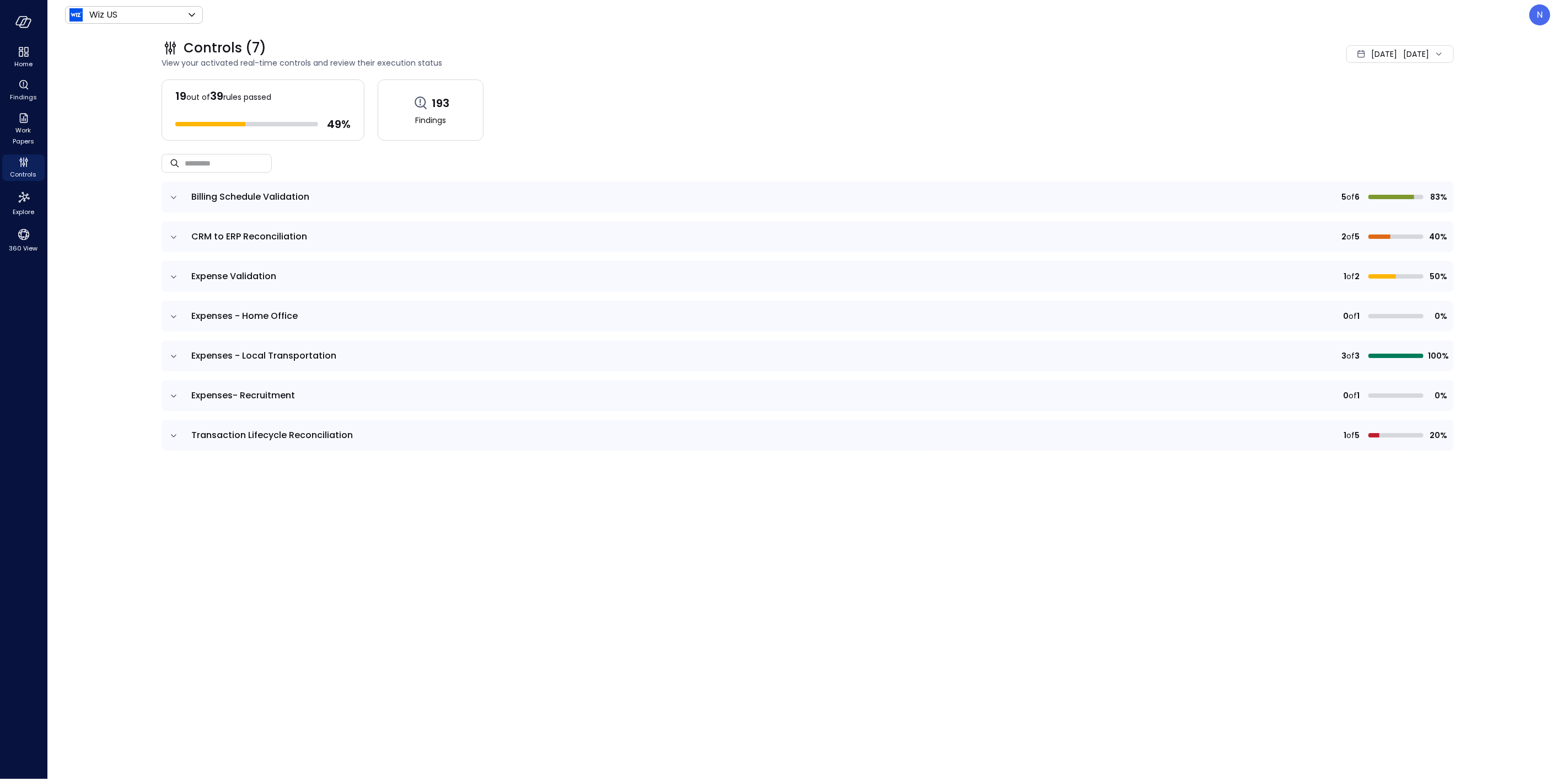
click at [386, 547] on div "19 out of 39 rules passed 49 % 193 Findings ​ ​ Billing Schedule Validation 5 o…" at bounding box center [807, 420] width 1292 height 681
click at [183, 284] on td at bounding box center [173, 276] width 23 height 31
click at [173, 266] on td at bounding box center [173, 276] width 23 height 31
click at [173, 271] on td at bounding box center [173, 276] width 23 height 31
click at [173, 274] on icon "expand row" at bounding box center [173, 277] width 11 height 11
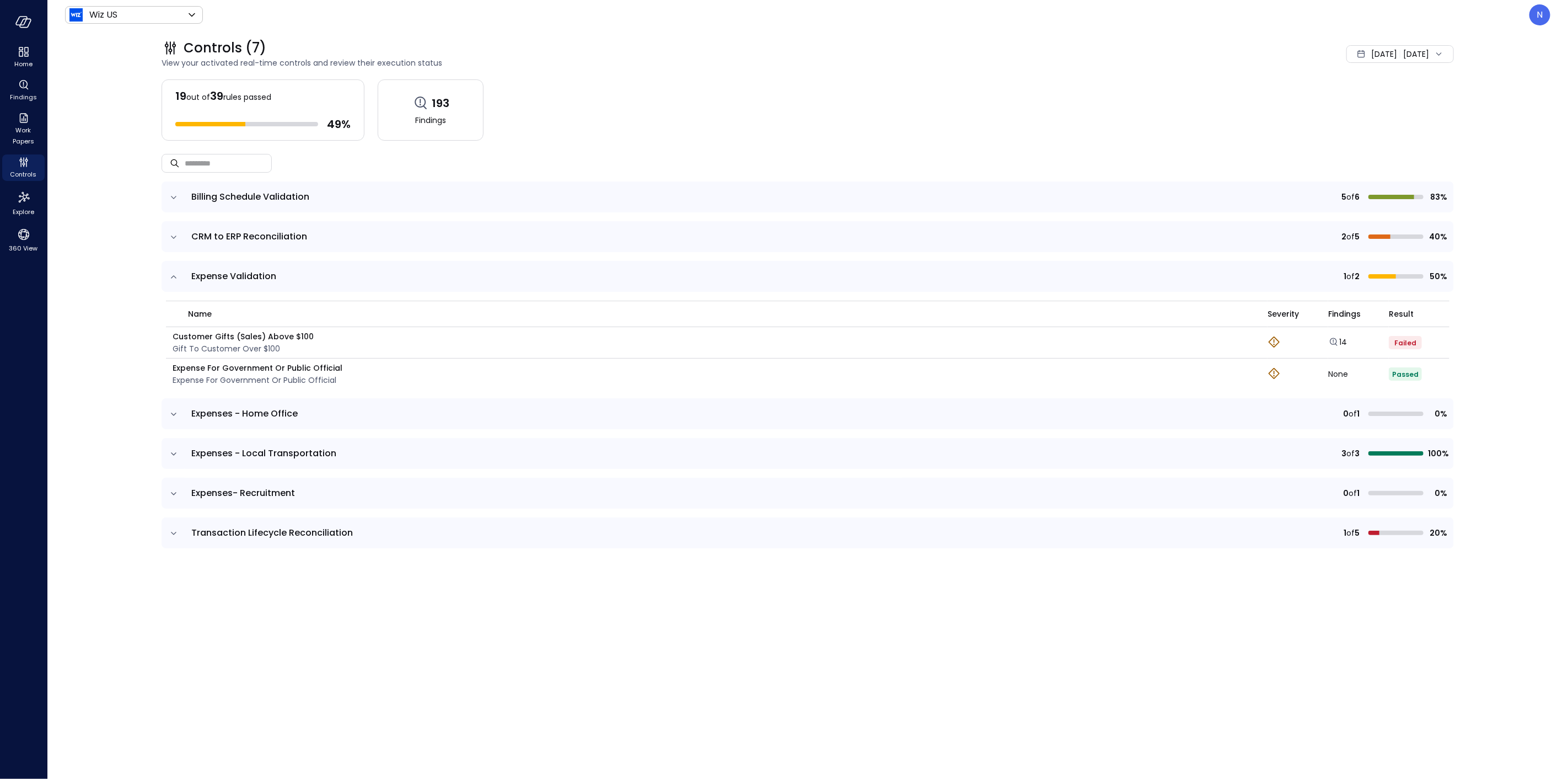
click at [217, 339] on p "Customer Gifts (Sales) Above $100" at bounding box center [243, 336] width 141 height 12
click at [221, 337] on p "Customer Gifts (Sales) Above $100" at bounding box center [243, 336] width 141 height 12
click at [222, 335] on p "Customer Gifts (Sales) Above $100" at bounding box center [243, 336] width 141 height 12
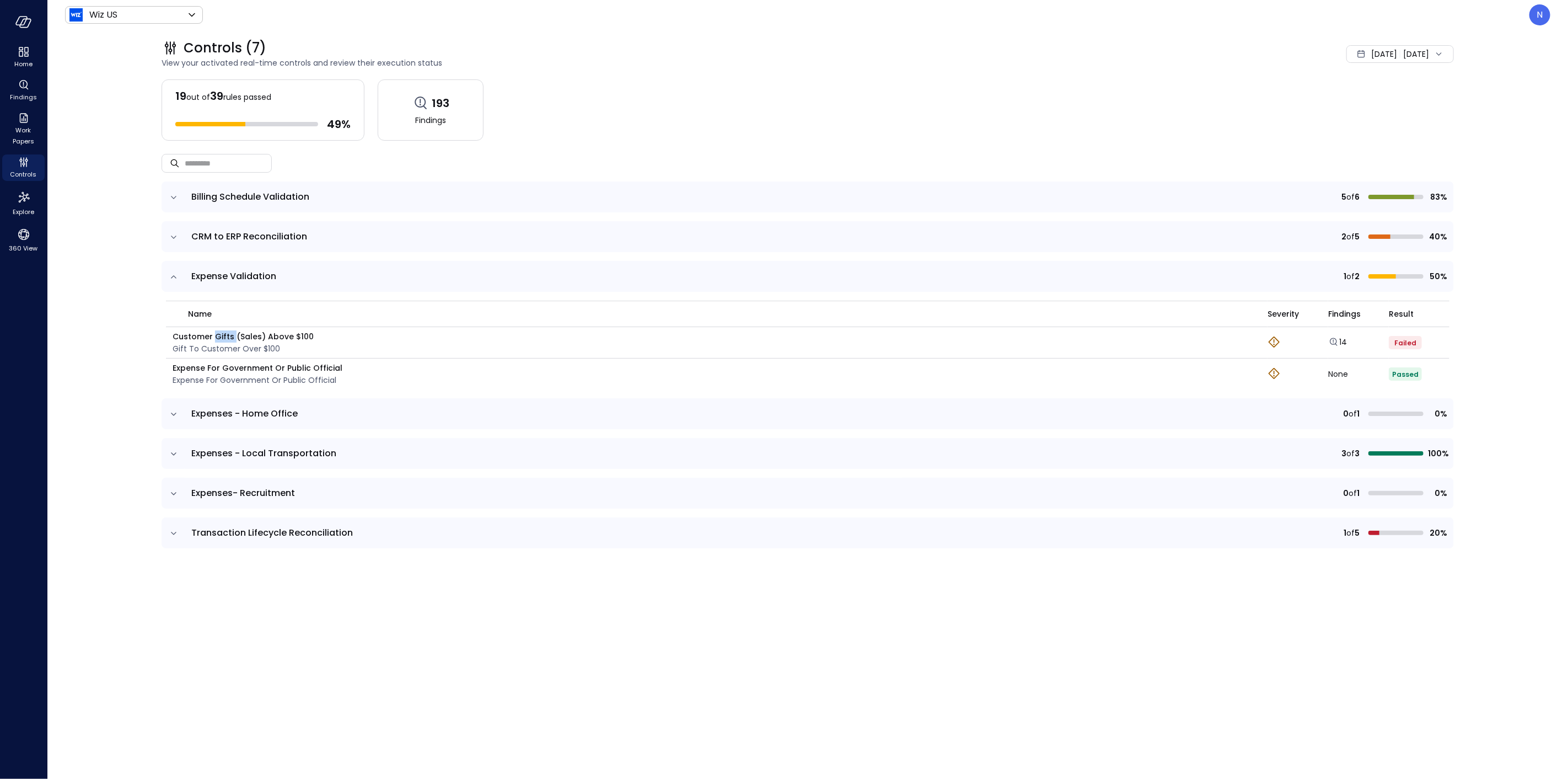
click at [222, 335] on p "Customer Gifts (Sales) Above $100" at bounding box center [243, 336] width 141 height 12
click at [244, 332] on p "Customer Gifts (Sales) Above $100" at bounding box center [243, 336] width 141 height 12
drag, startPoint x: 235, startPoint y: 334, endPoint x: 152, endPoint y: 335, distance: 83.0
click at [152, 335] on div "Controls (7) View your activated real-time controls and review their execution …" at bounding box center [808, 404] width 1328 height 749
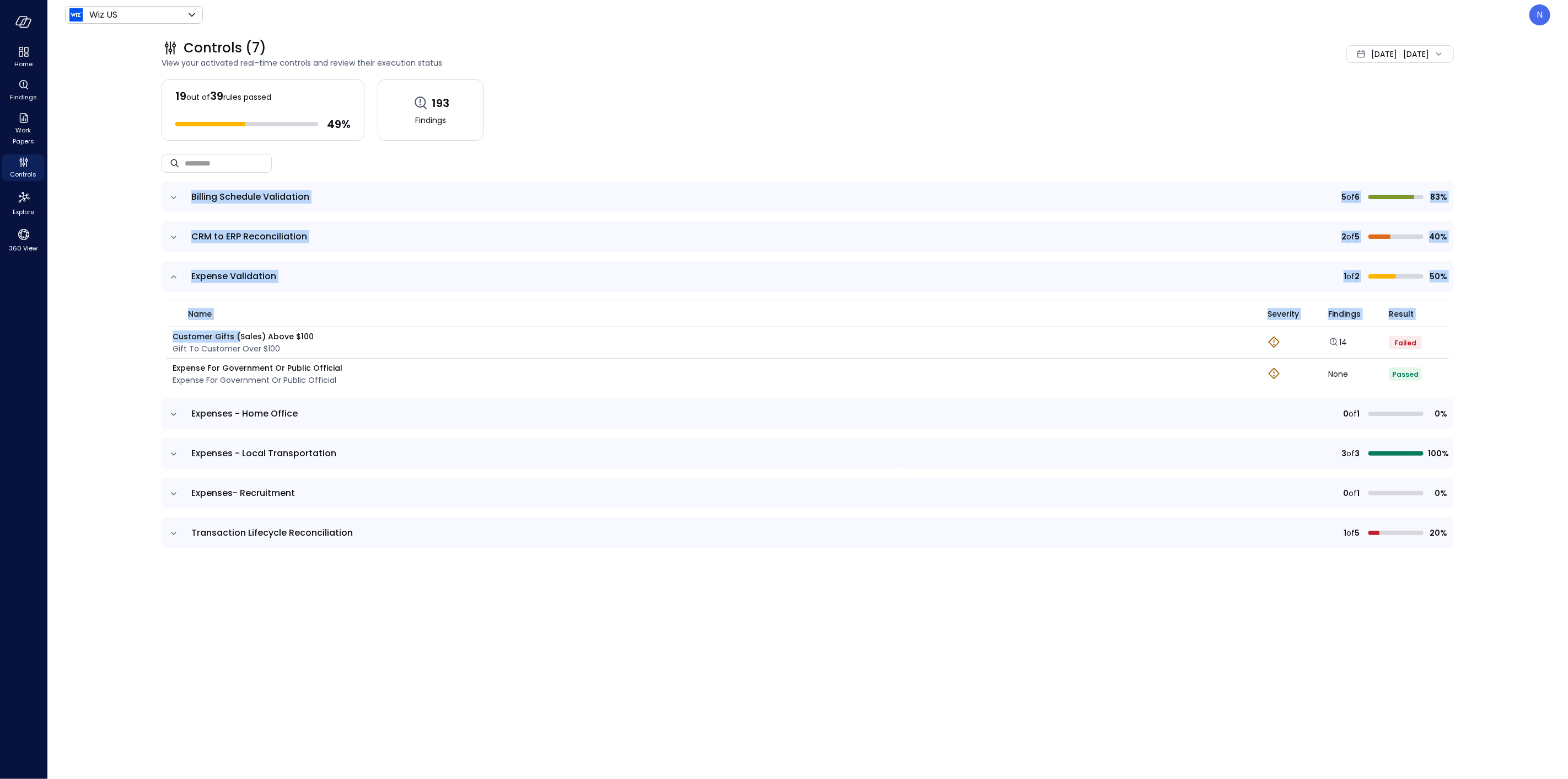
click at [152, 335] on div "Controls (7) View your activated real-time controls and review their execution …" at bounding box center [808, 404] width 1328 height 749
drag, startPoint x: 191, startPoint y: 335, endPoint x: 277, endPoint y: 350, distance: 87.3
click at [257, 347] on div "Controls (7) View your activated real-time controls and review their execution …" at bounding box center [808, 404] width 1328 height 749
click at [277, 350] on p "Gift to customer over $100" at bounding box center [243, 348] width 141 height 12
